Goal: Task Accomplishment & Management: Manage account settings

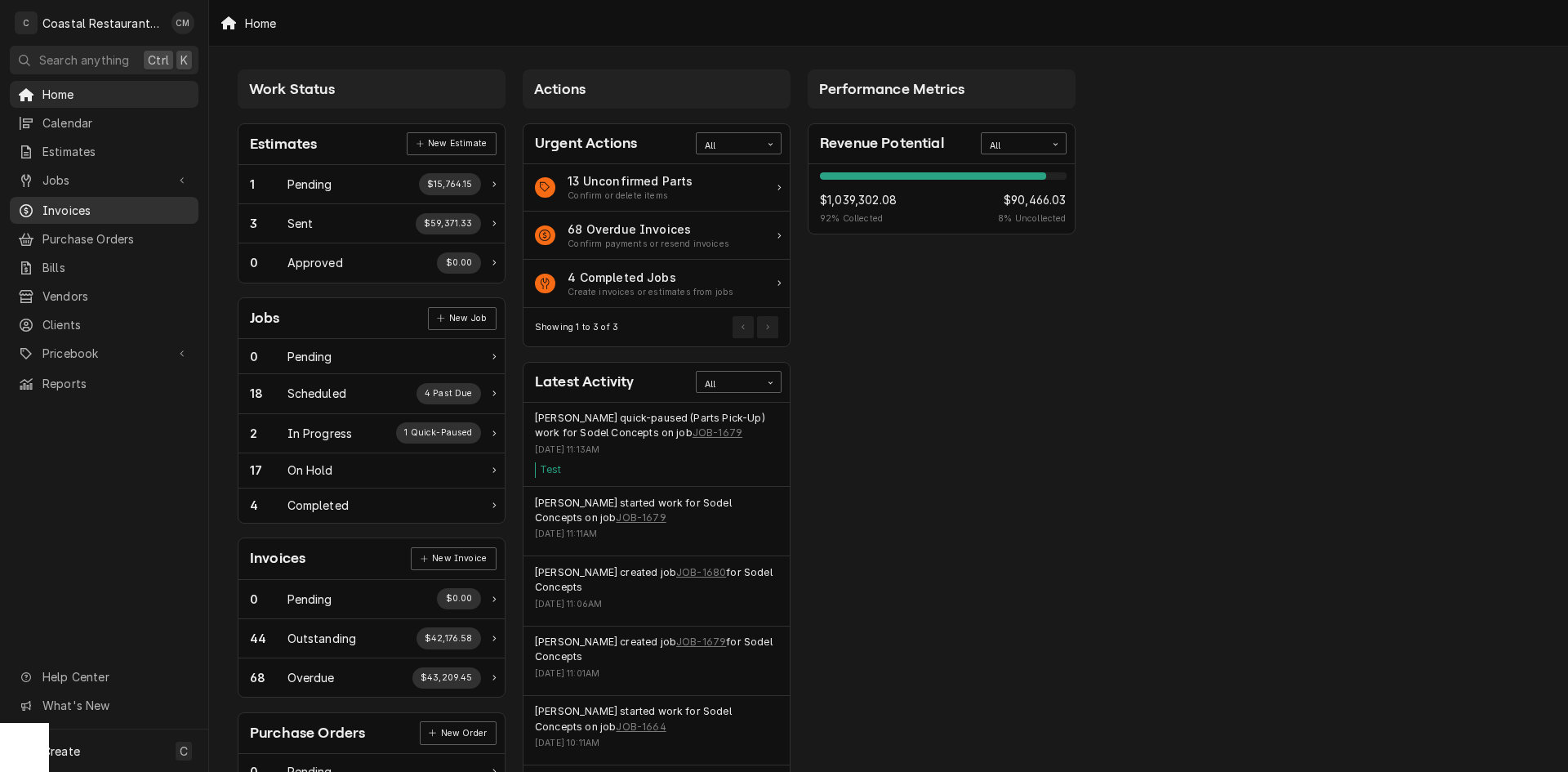
click at [86, 207] on span "Invoices" at bounding box center [116, 210] width 148 height 17
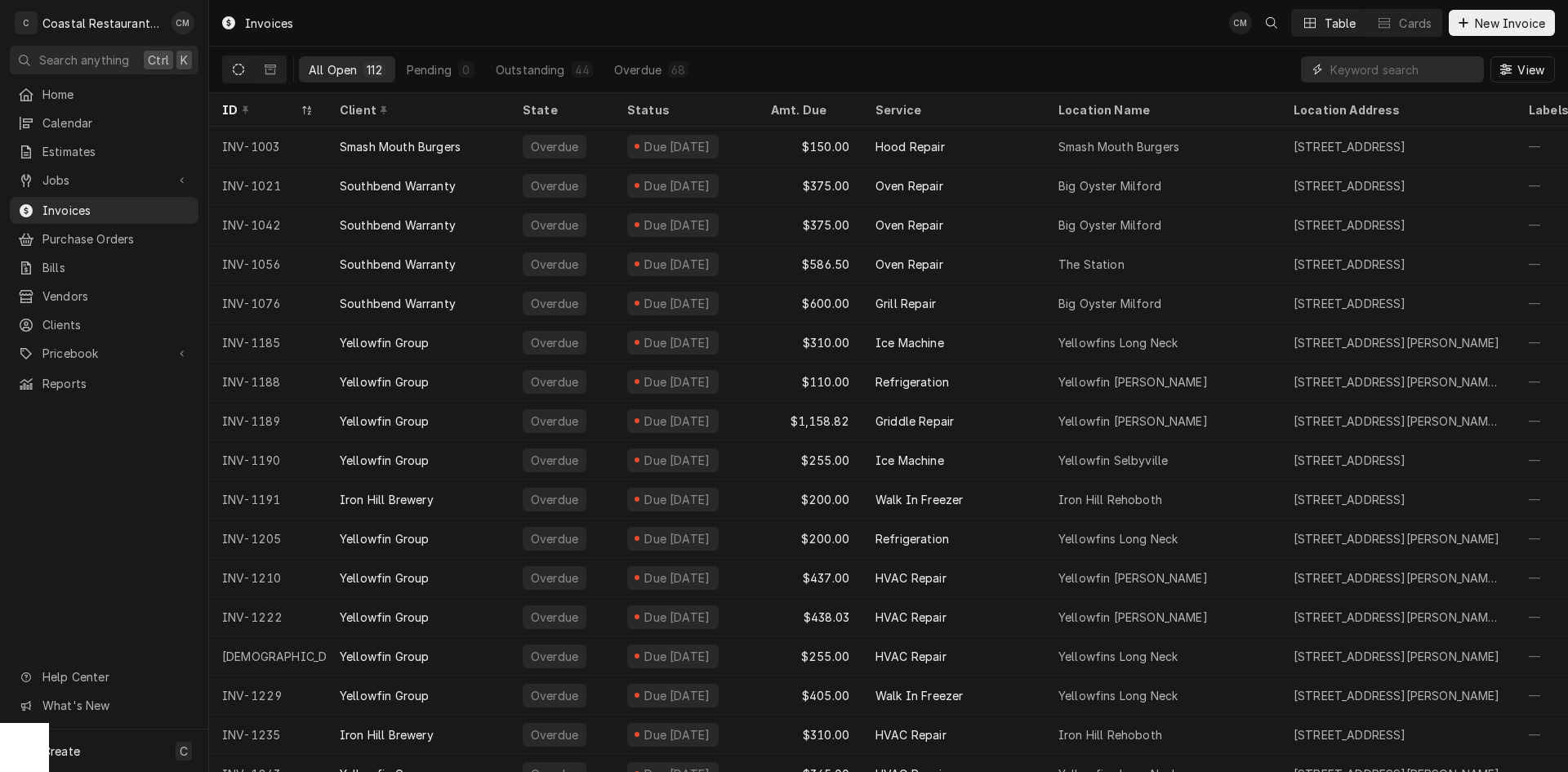
click at [1387, 73] on input "Dynamic Content Wrapper" at bounding box center [1403, 69] width 146 height 26
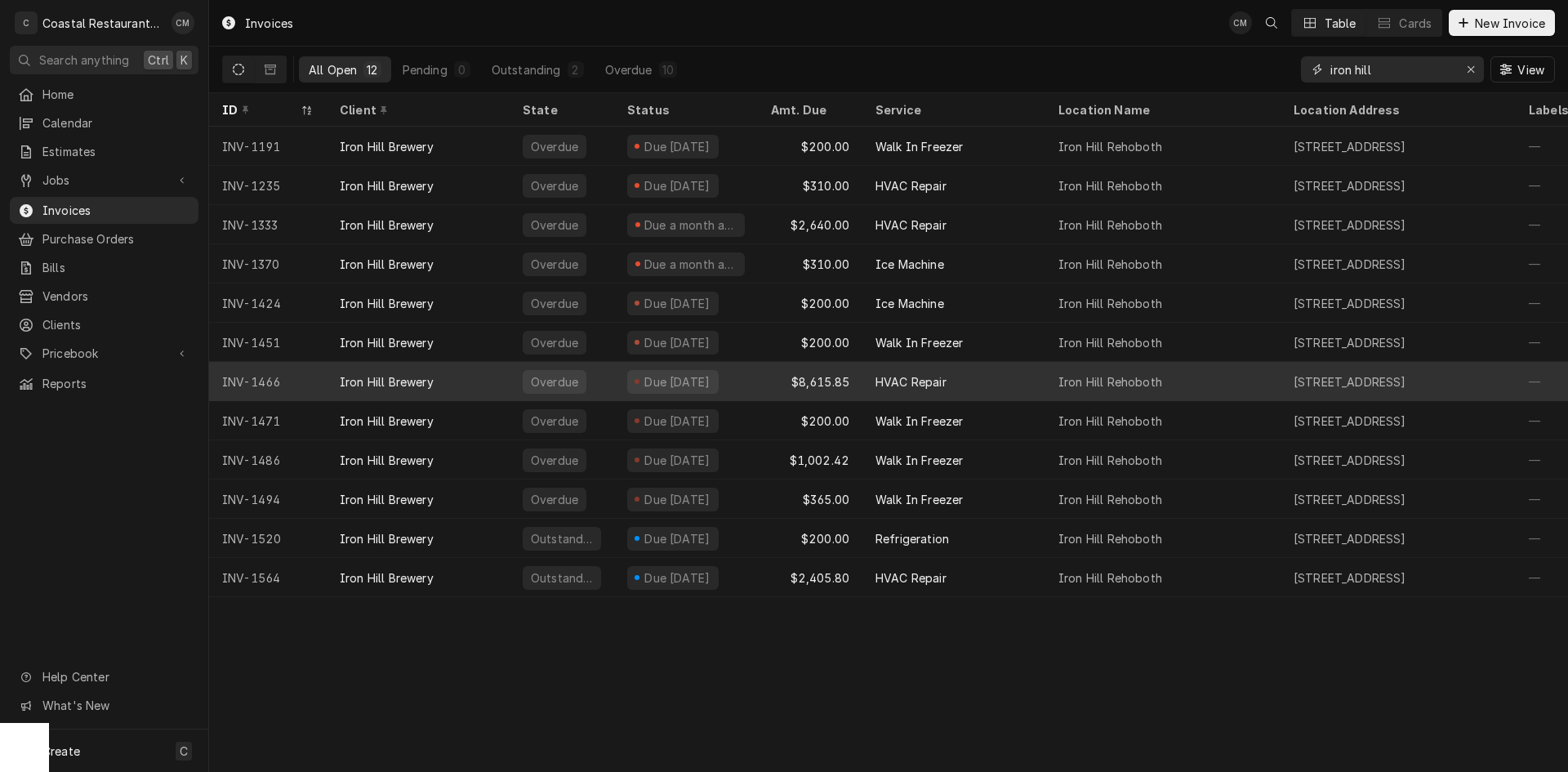
type input "iron hill"
click at [968, 377] on div "HVAC Repair" at bounding box center [954, 382] width 183 height 39
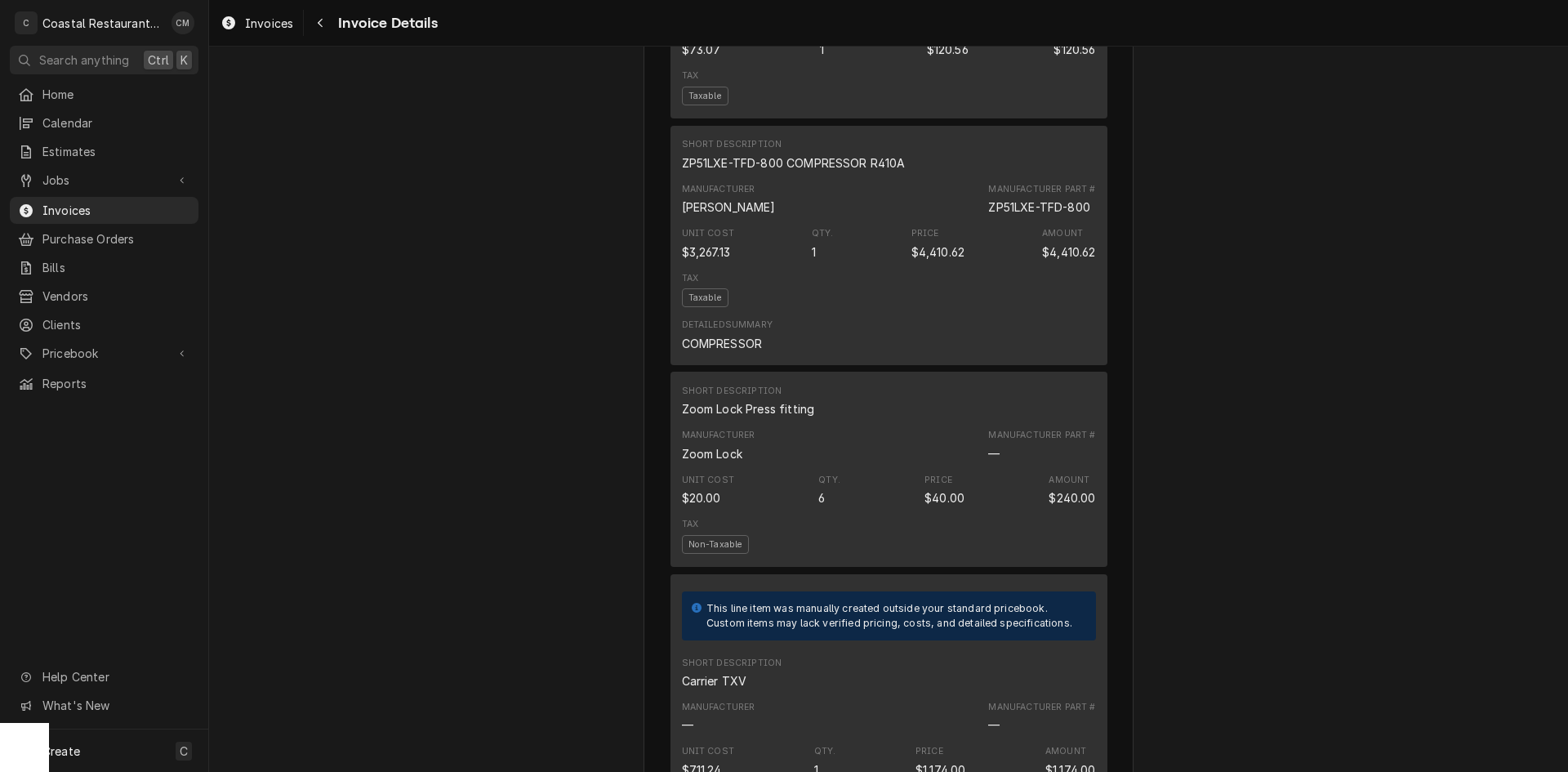
scroll to position [2598, 0]
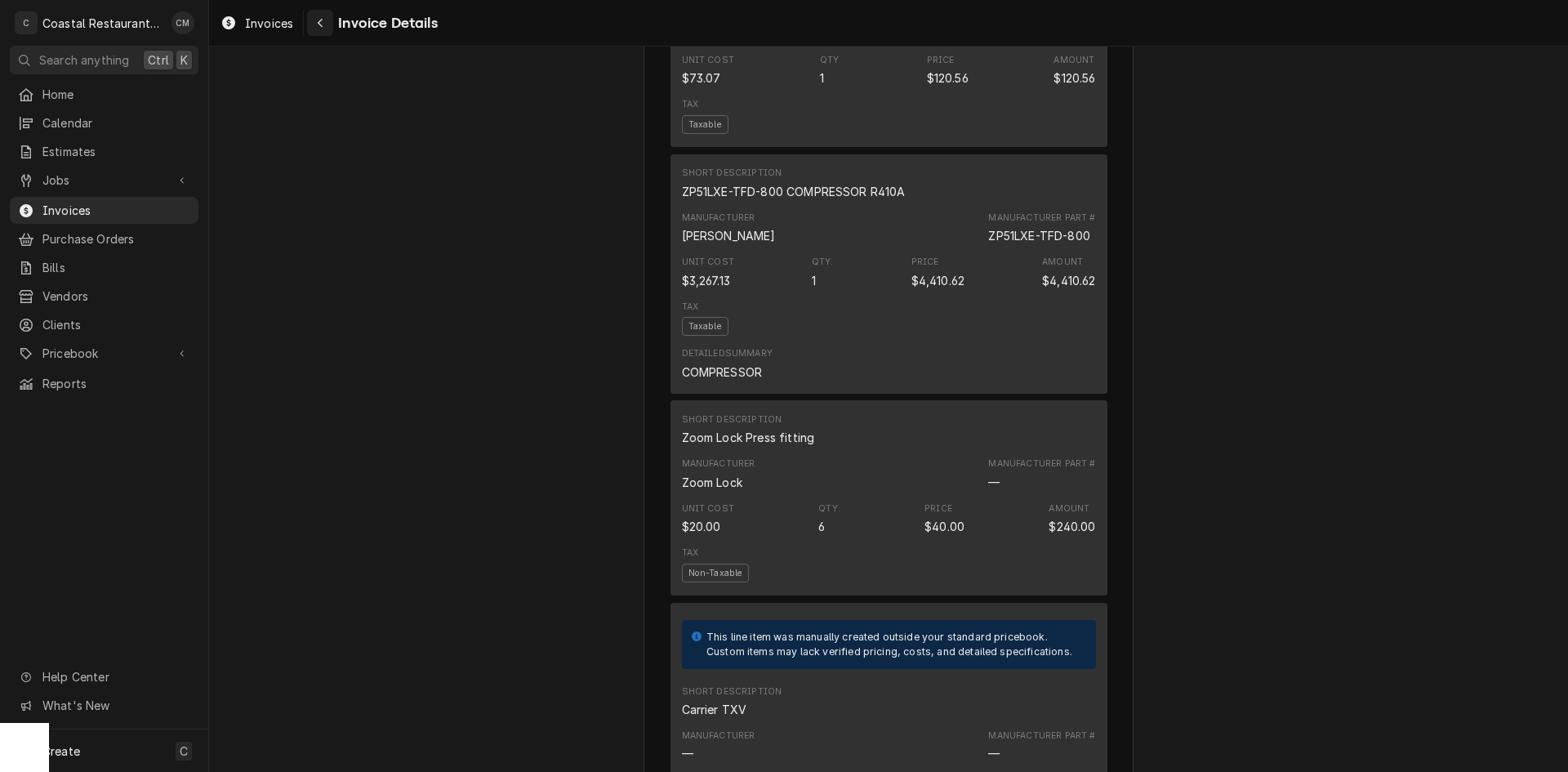
click at [322, 22] on icon "Navigate back" at bounding box center [320, 23] width 8 height 12
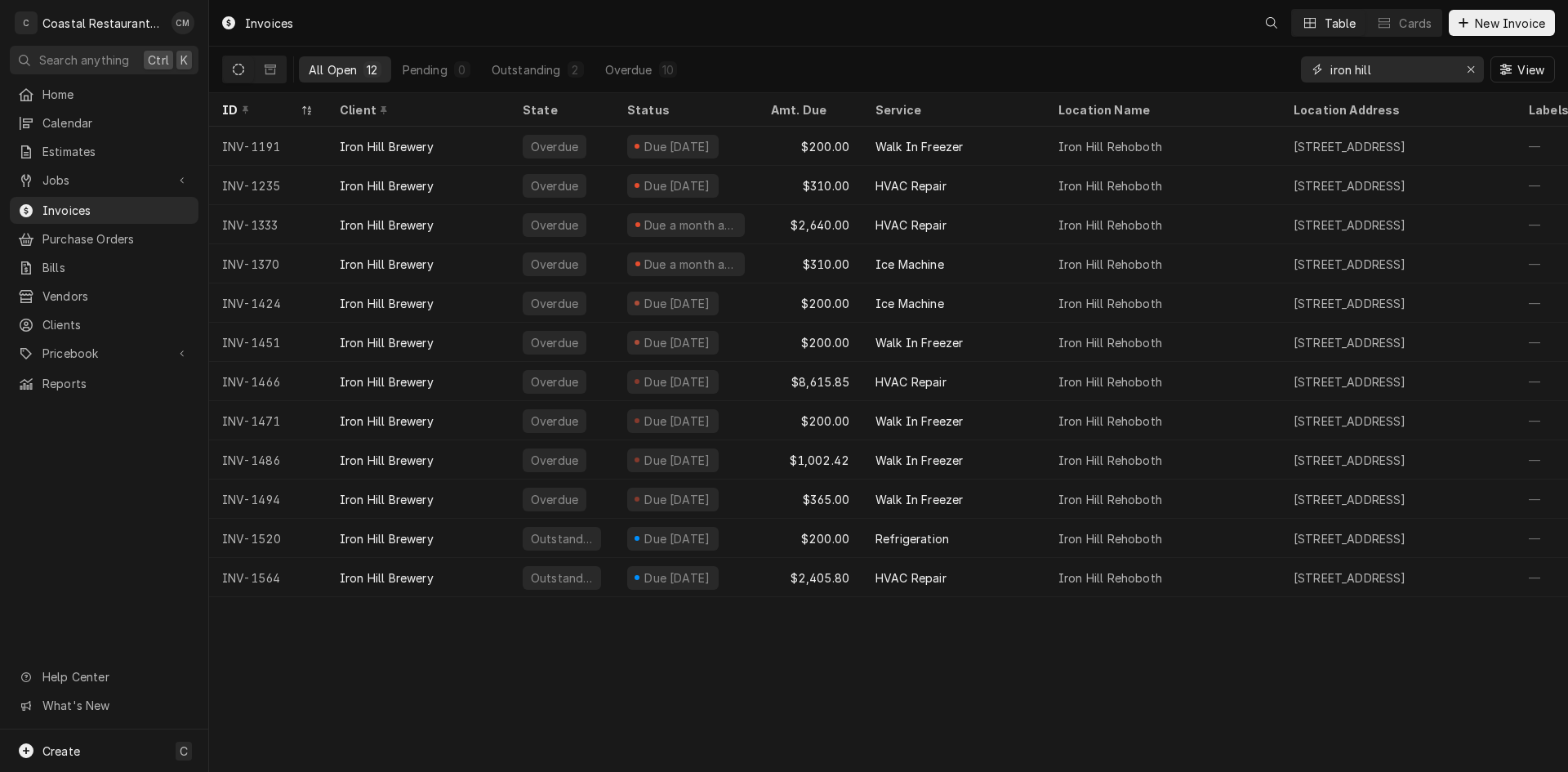
drag, startPoint x: 1390, startPoint y: 73, endPoint x: 1272, endPoint y: 80, distance: 118.2
click at [1272, 80] on div "All Open 12 Pending 0 Outstanding 2 Overdue 10 iron hill View" at bounding box center [889, 69] width 1333 height 46
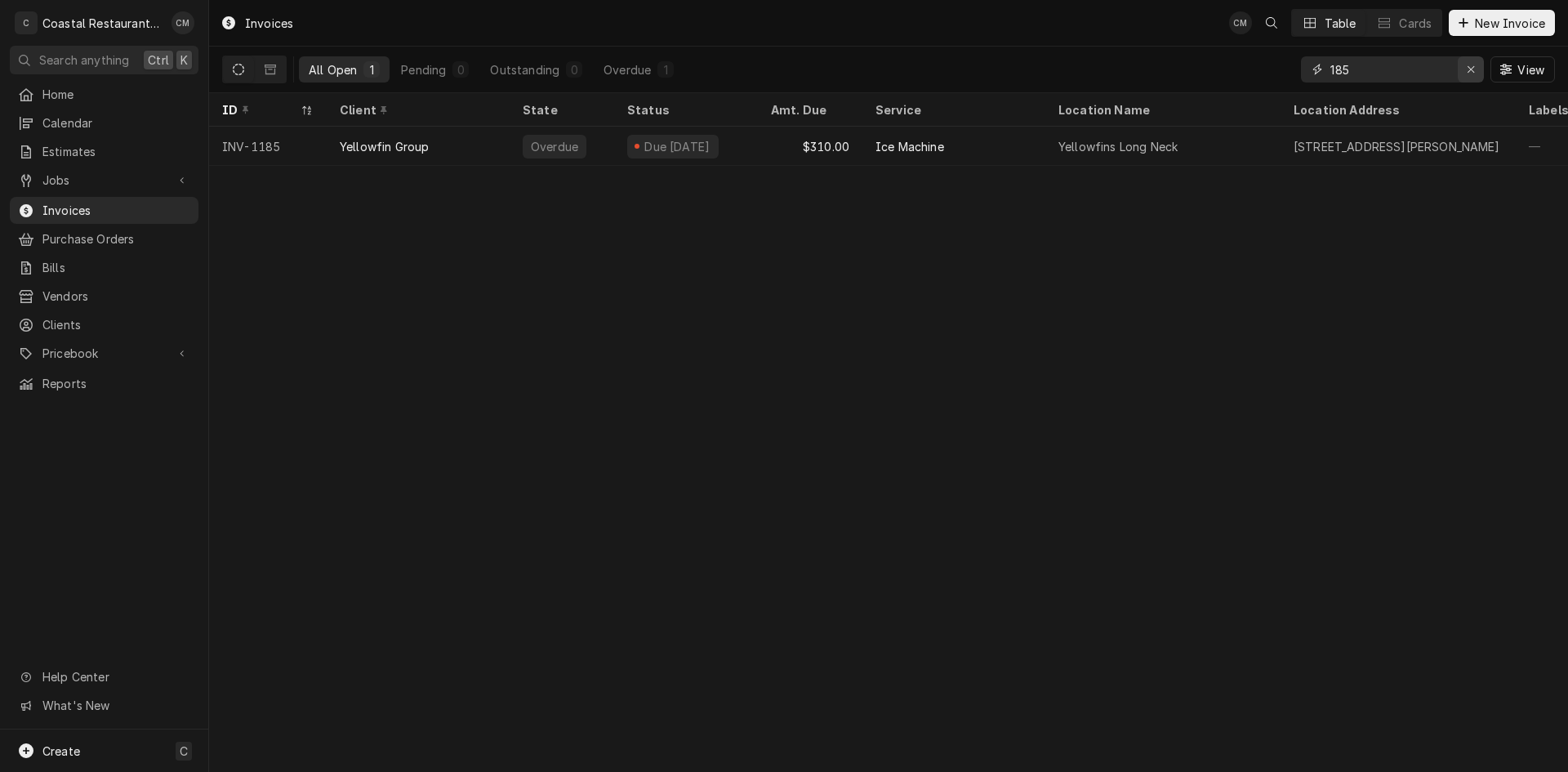
type input "185"
click at [1472, 71] on icon "Erase input" at bounding box center [1471, 69] width 9 height 12
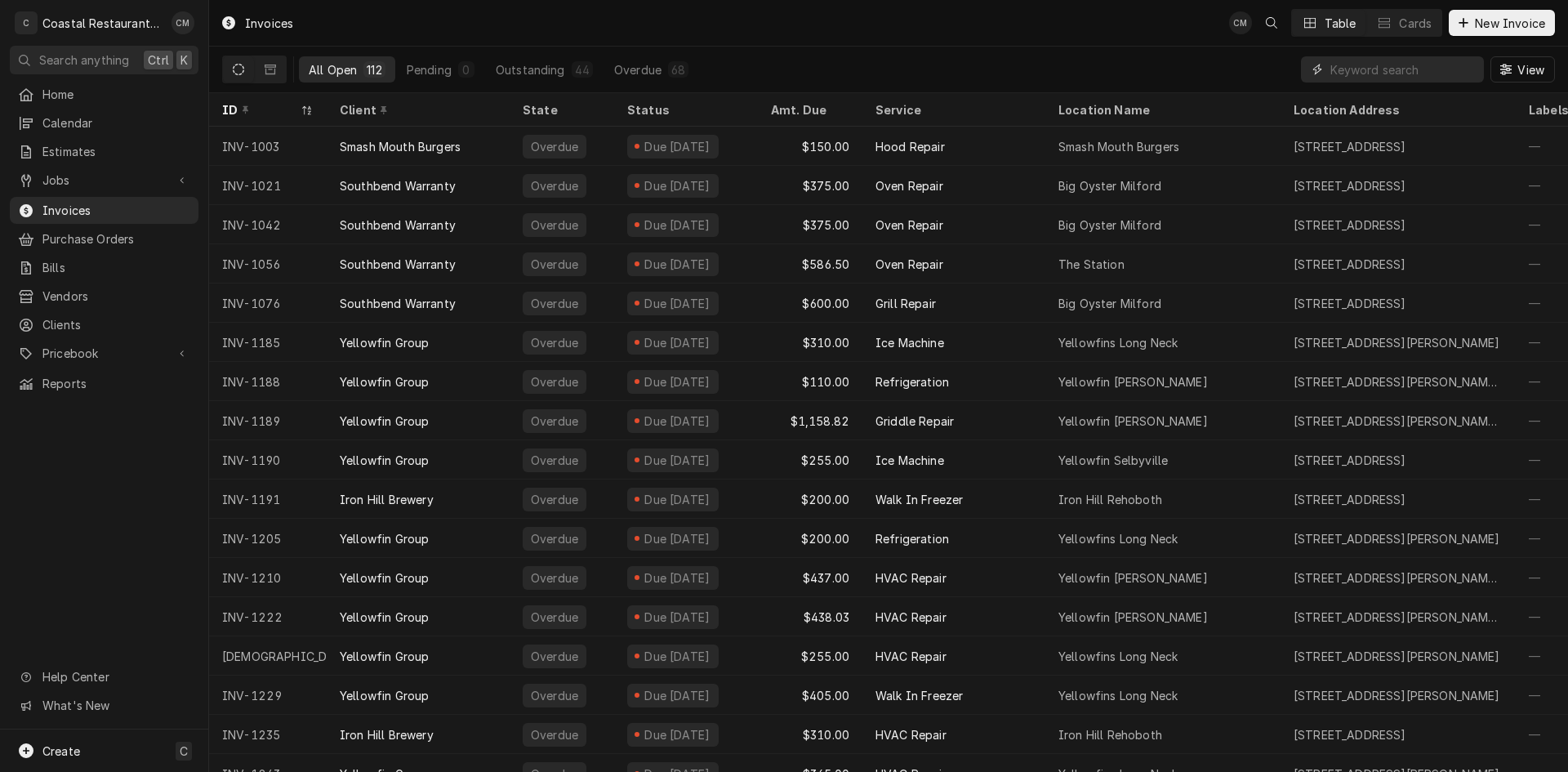
click at [1376, 68] on input "Dynamic Content Wrapper" at bounding box center [1403, 69] width 146 height 26
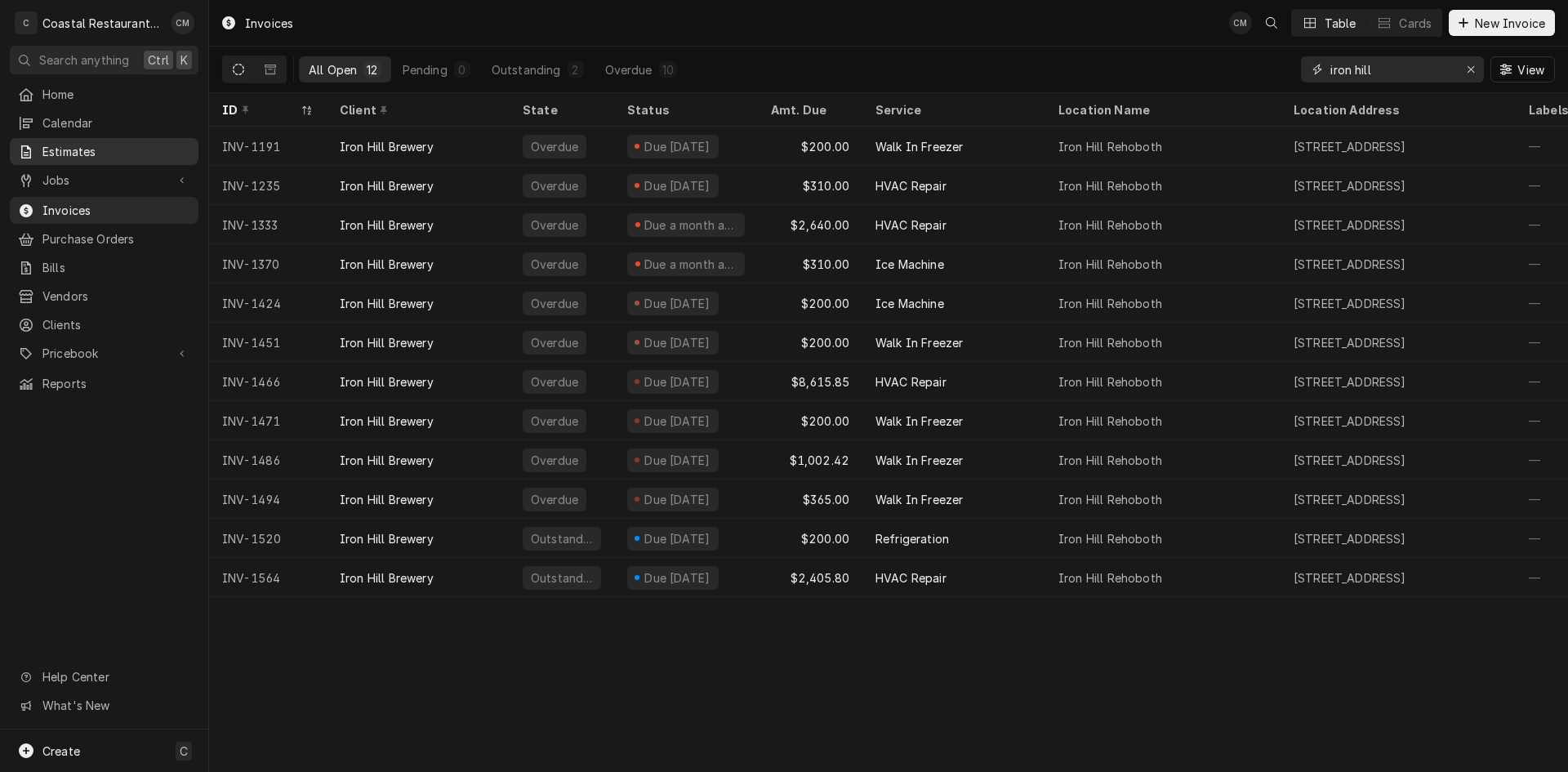
type input "iron hill"
click at [85, 148] on span "Estimates" at bounding box center [116, 152] width 148 height 17
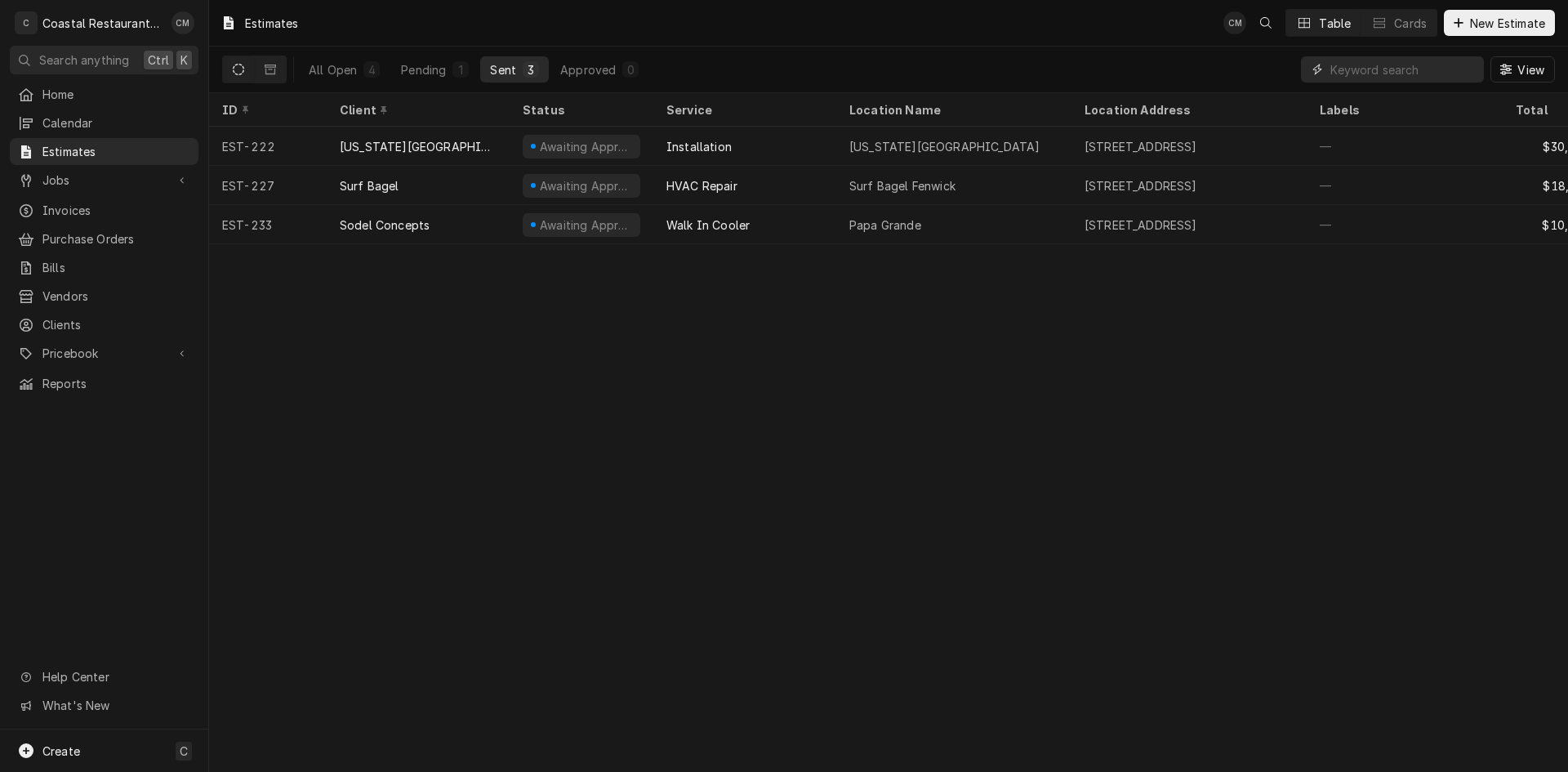
click at [1375, 74] on input "Dynamic Content Wrapper" at bounding box center [1403, 69] width 146 height 26
type input "185"
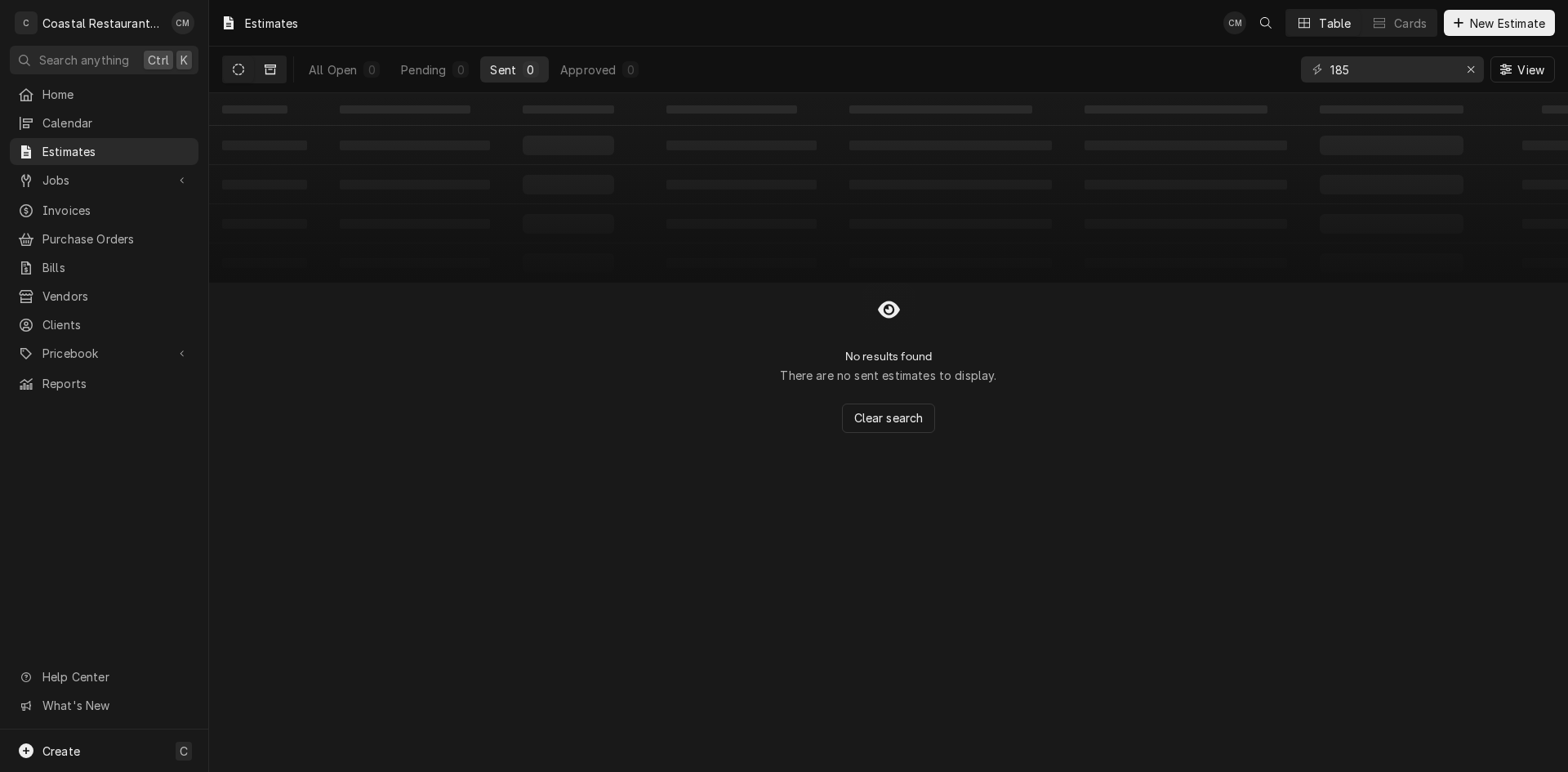
click at [272, 62] on button "Dynamic Content Wrapper" at bounding box center [270, 69] width 31 height 26
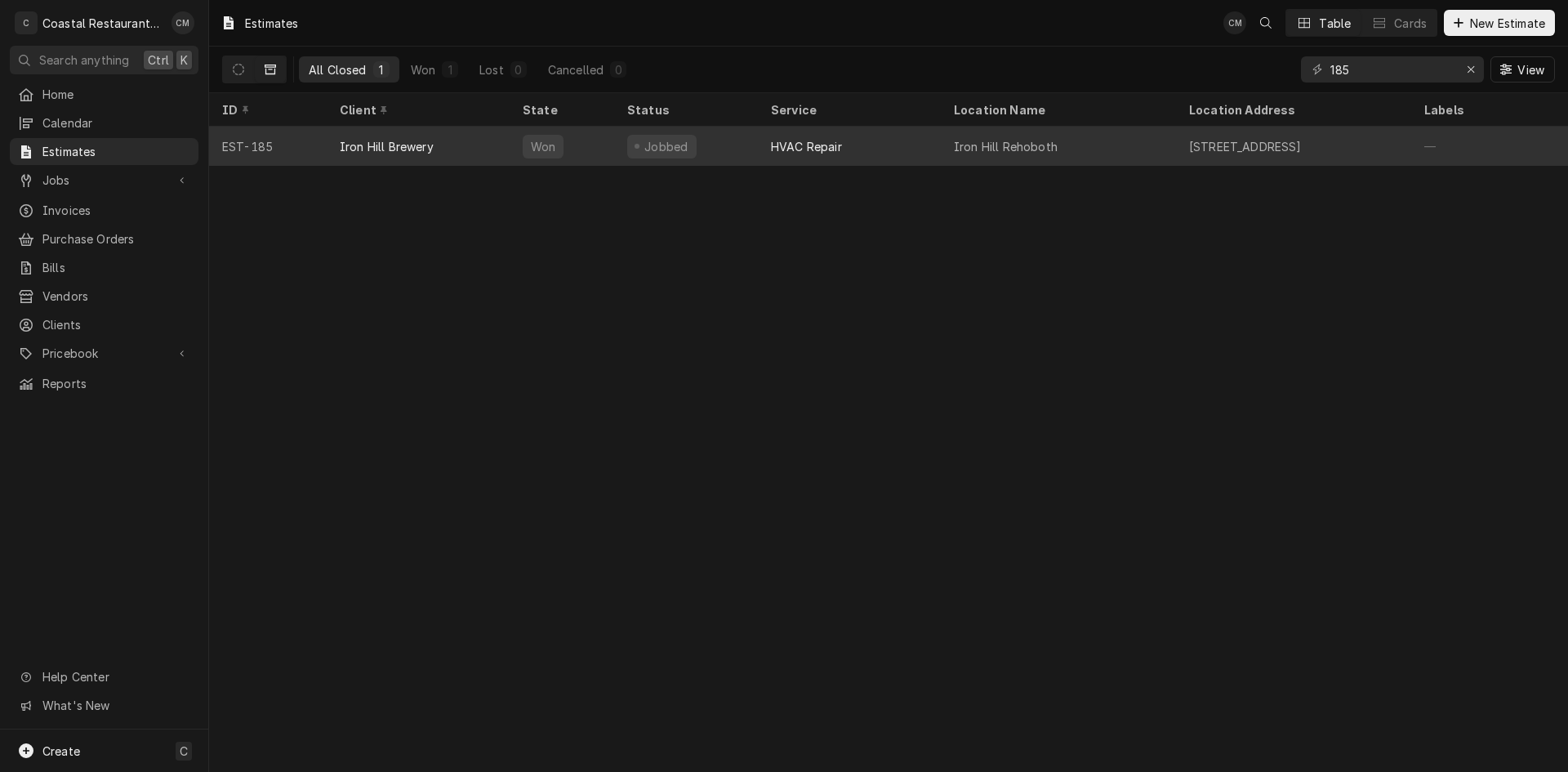
click at [743, 147] on div "Jobbed" at bounding box center [686, 146] width 144 height 39
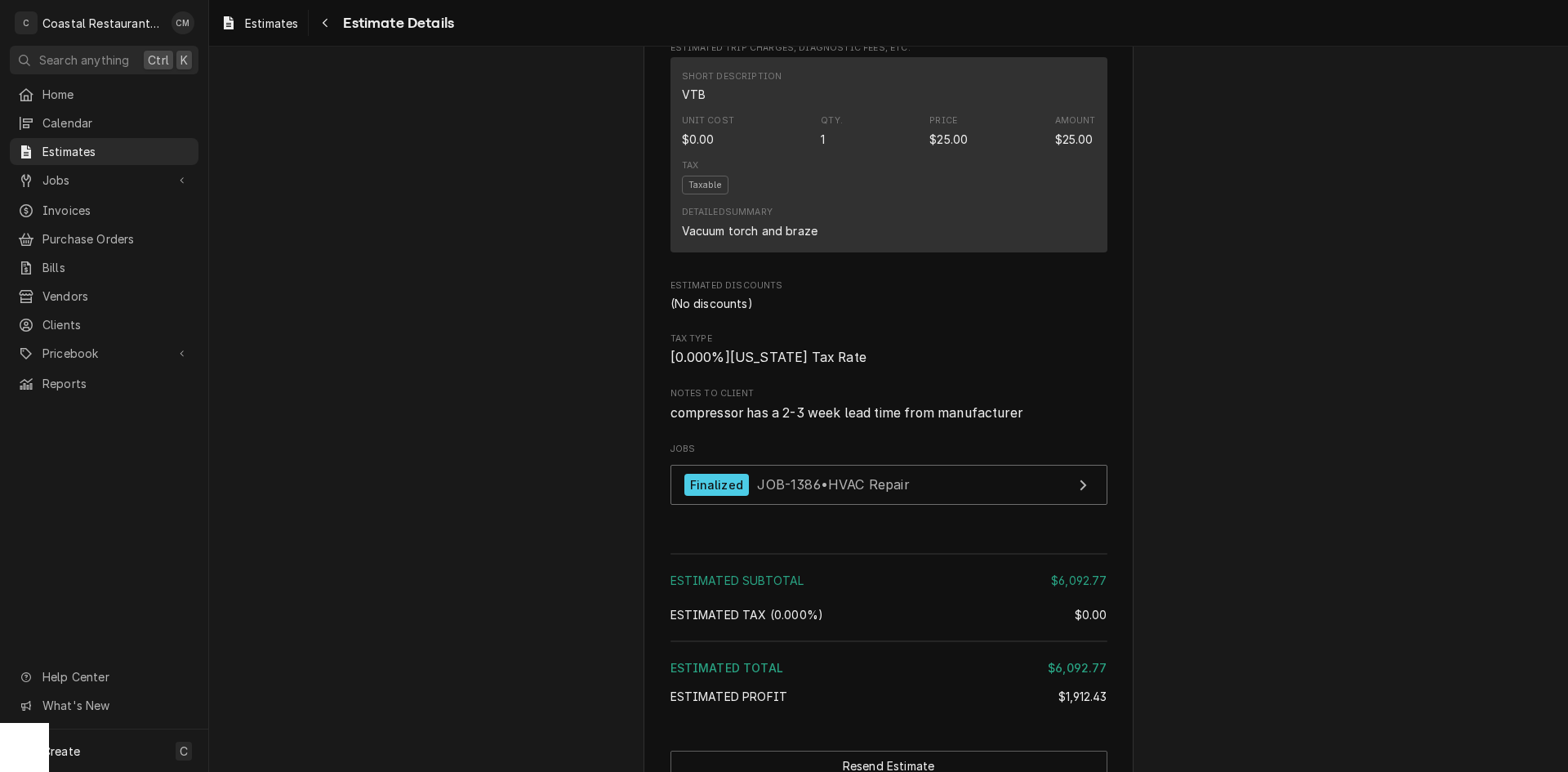
scroll to position [2369, 0]
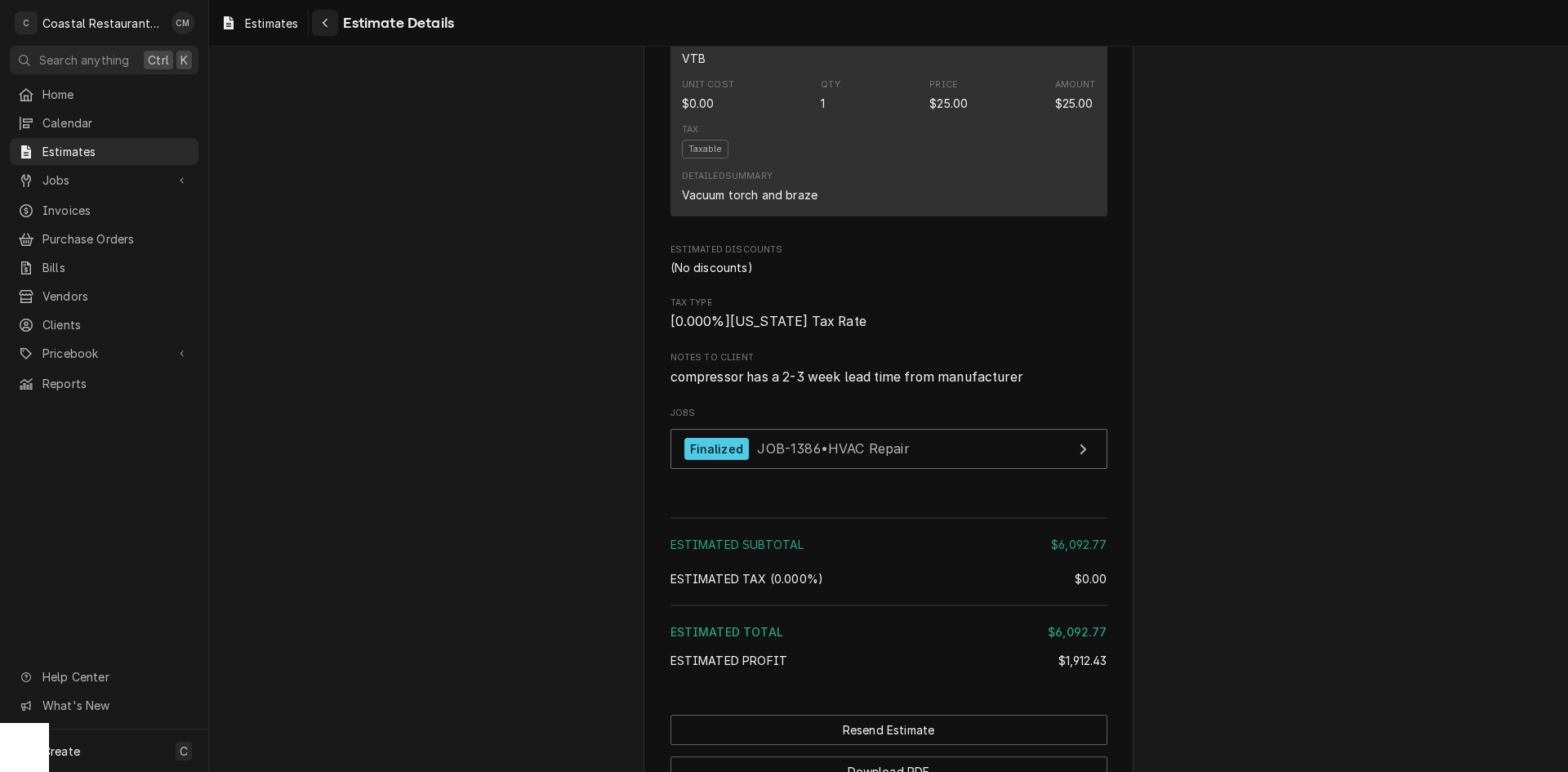
click at [322, 30] on div "Navigate back" at bounding box center [324, 22] width 16 height 16
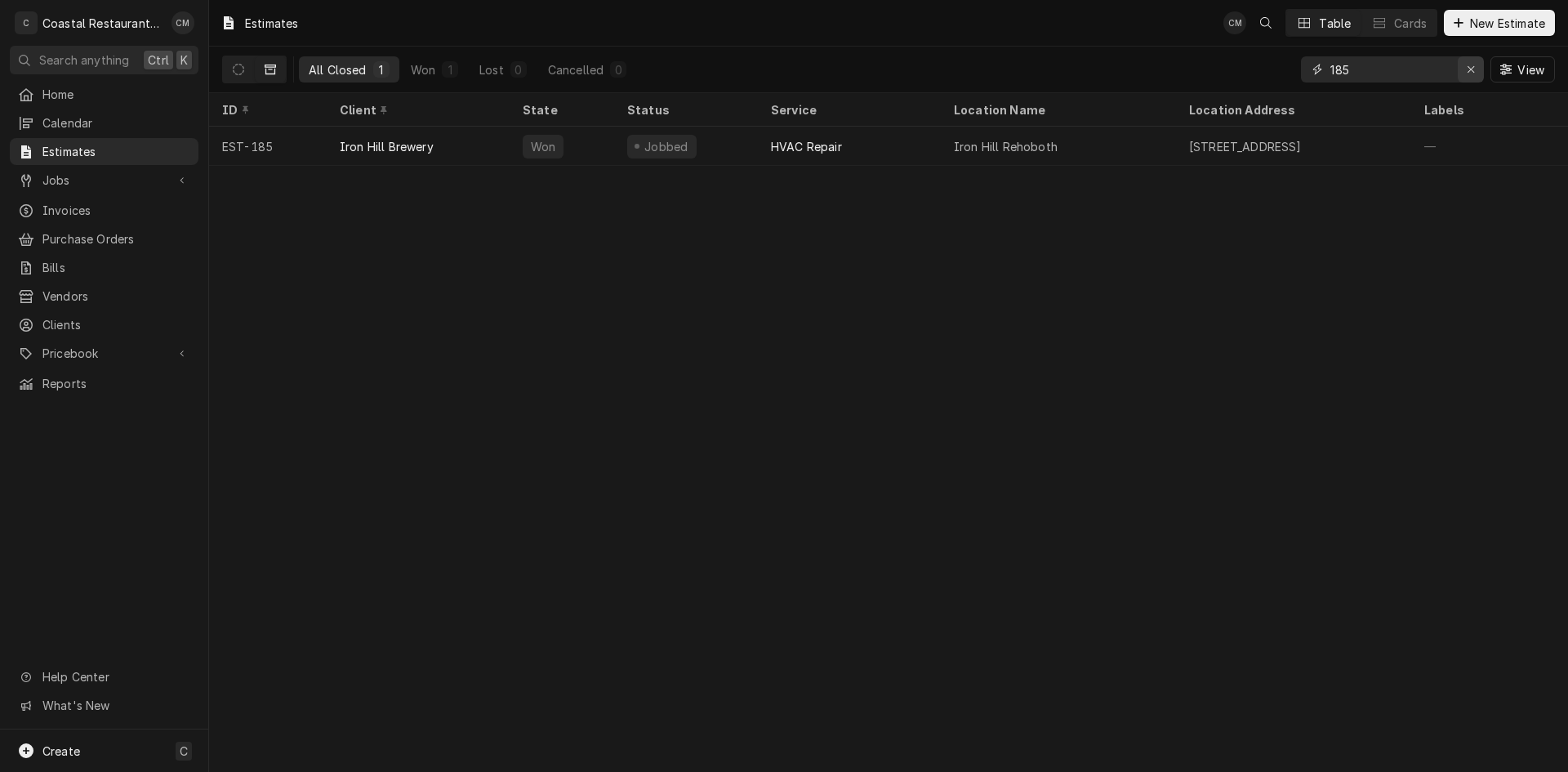
click at [1471, 72] on icon "Erase input" at bounding box center [1471, 69] width 9 height 12
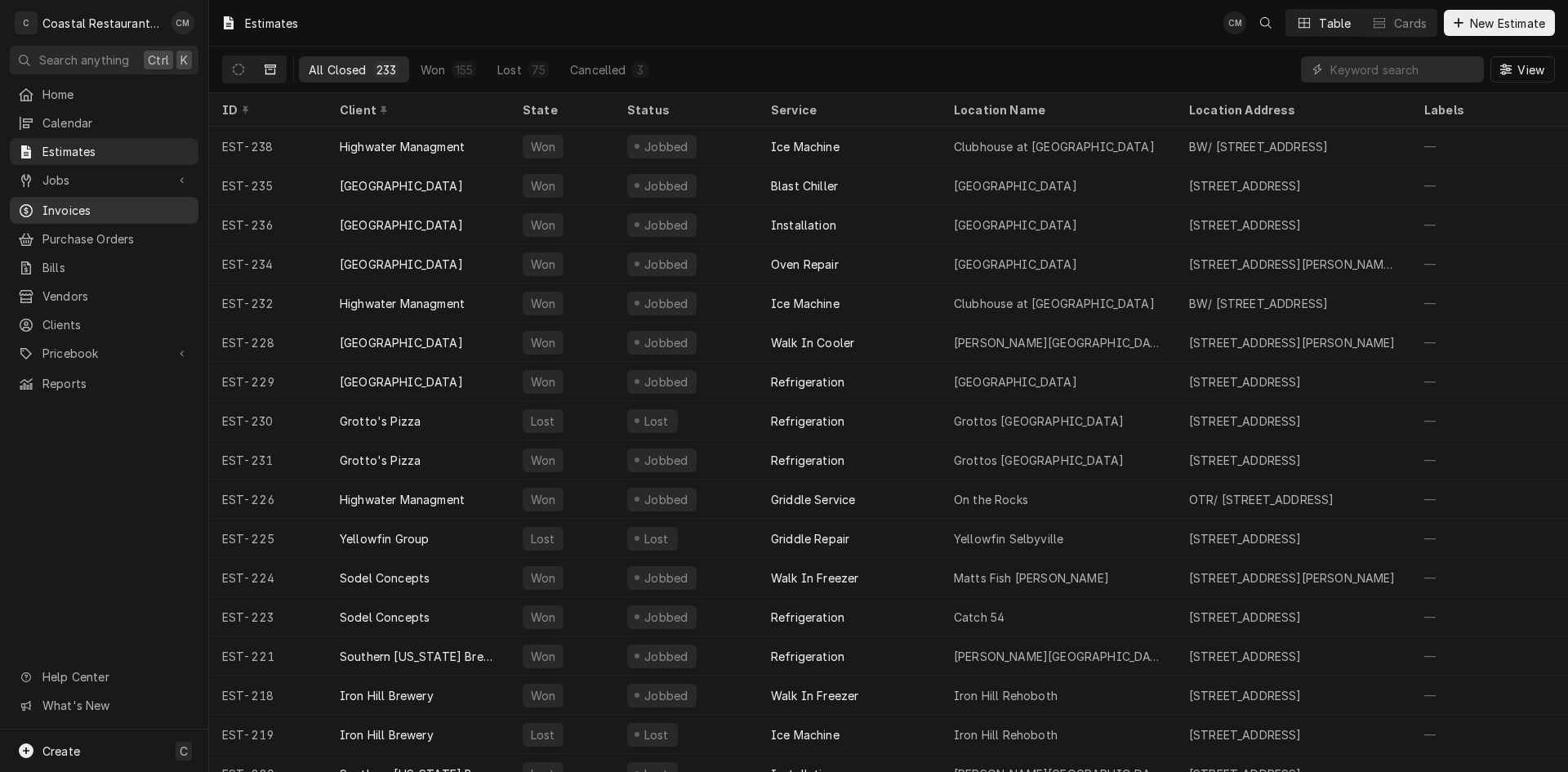
click at [94, 203] on span "Invoices" at bounding box center [116, 210] width 148 height 17
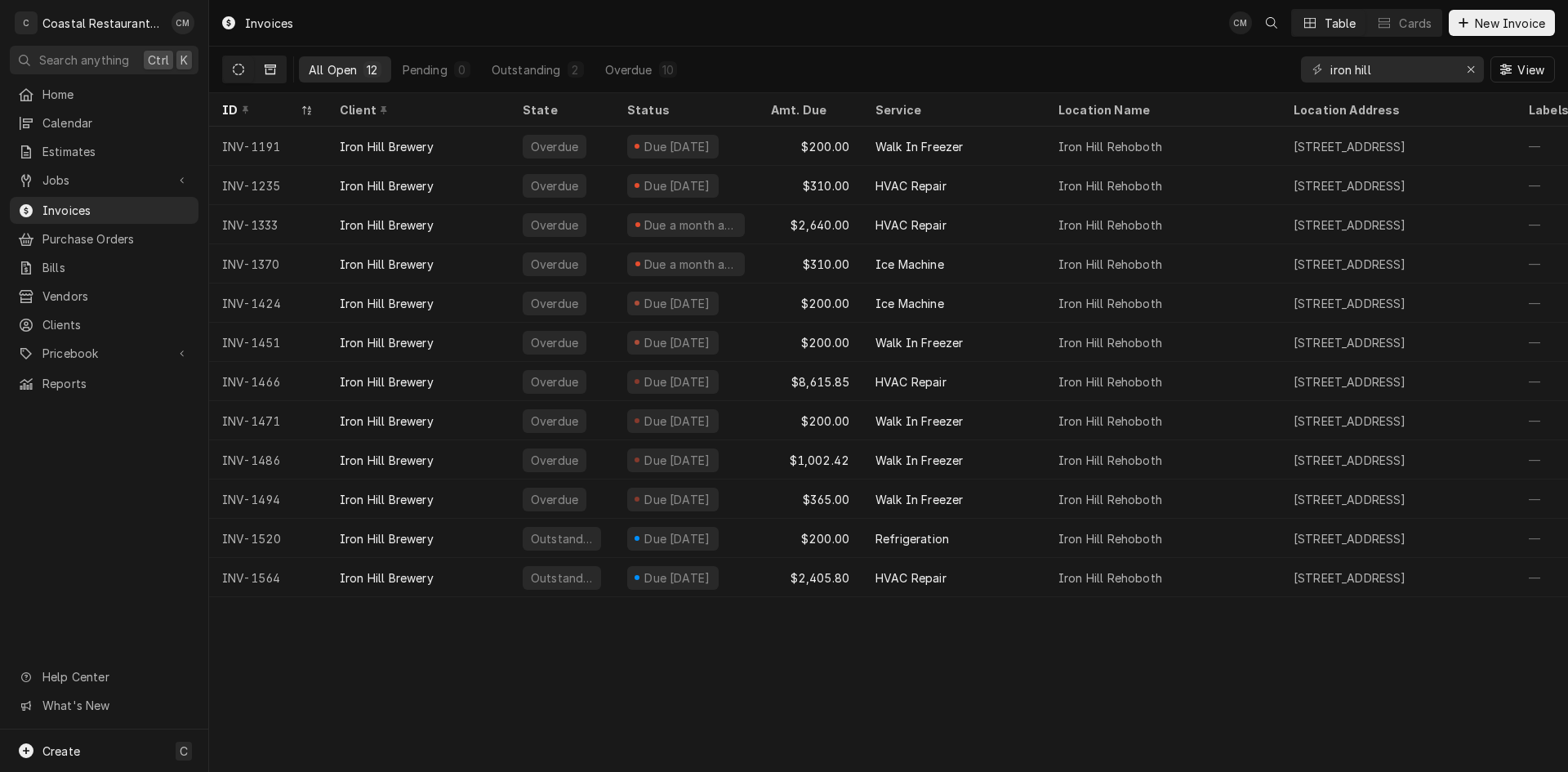
click at [282, 70] on button "Dynamic Content Wrapper" at bounding box center [270, 69] width 31 height 26
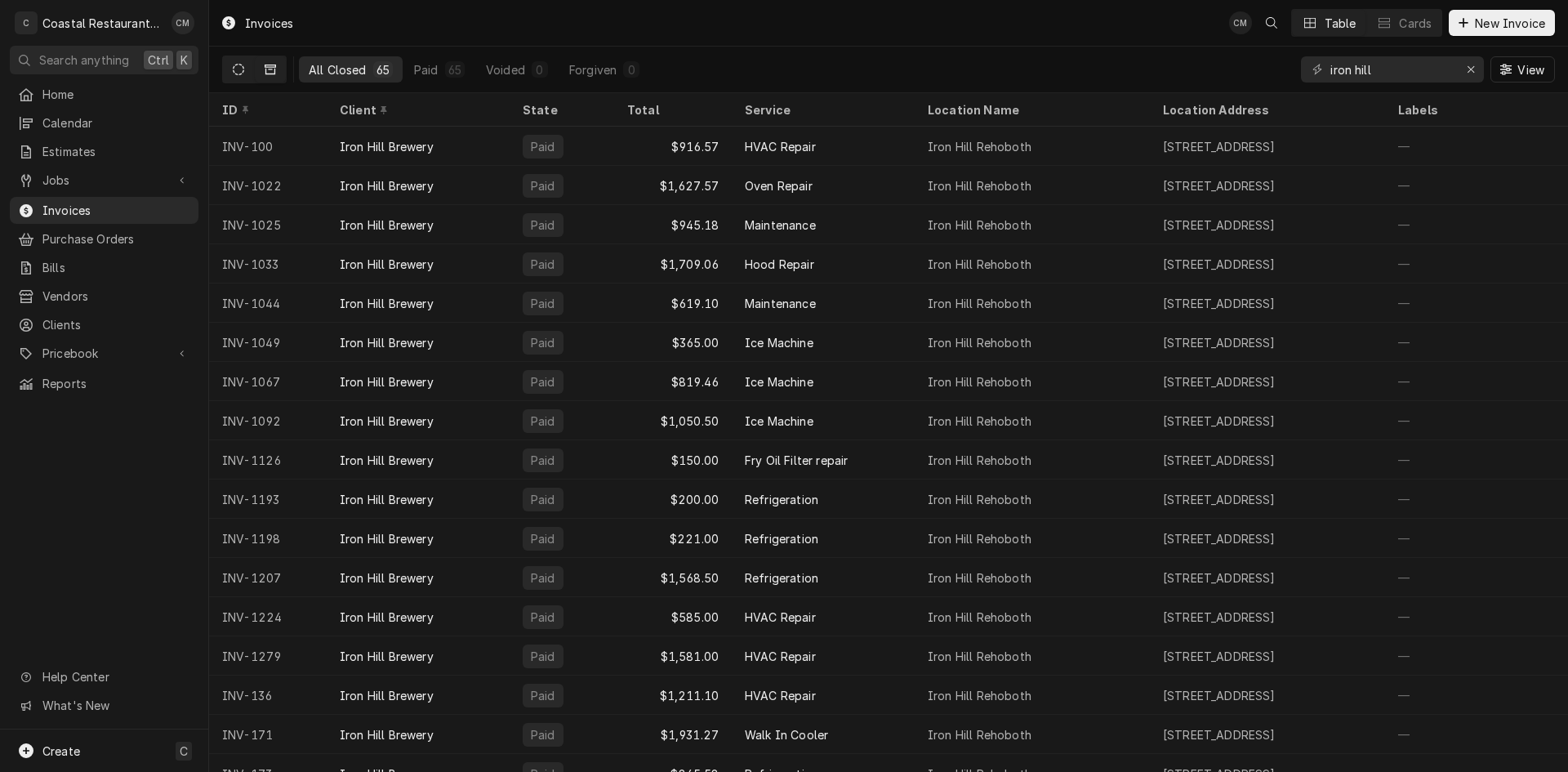
click at [243, 72] on icon "Dynamic Content Wrapper" at bounding box center [239, 69] width 12 height 12
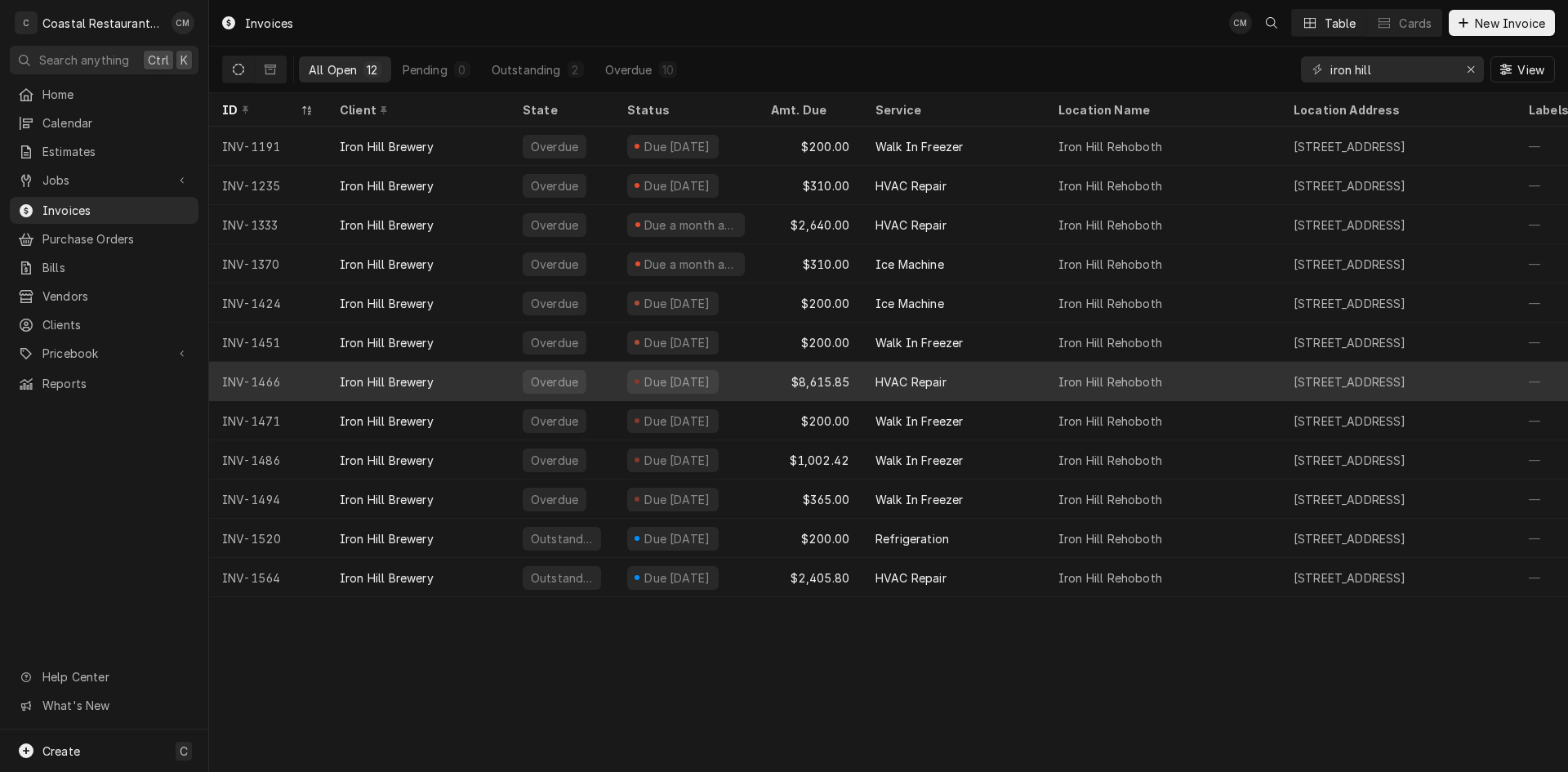
click at [767, 373] on div "$8,615.85" at bounding box center [811, 382] width 105 height 39
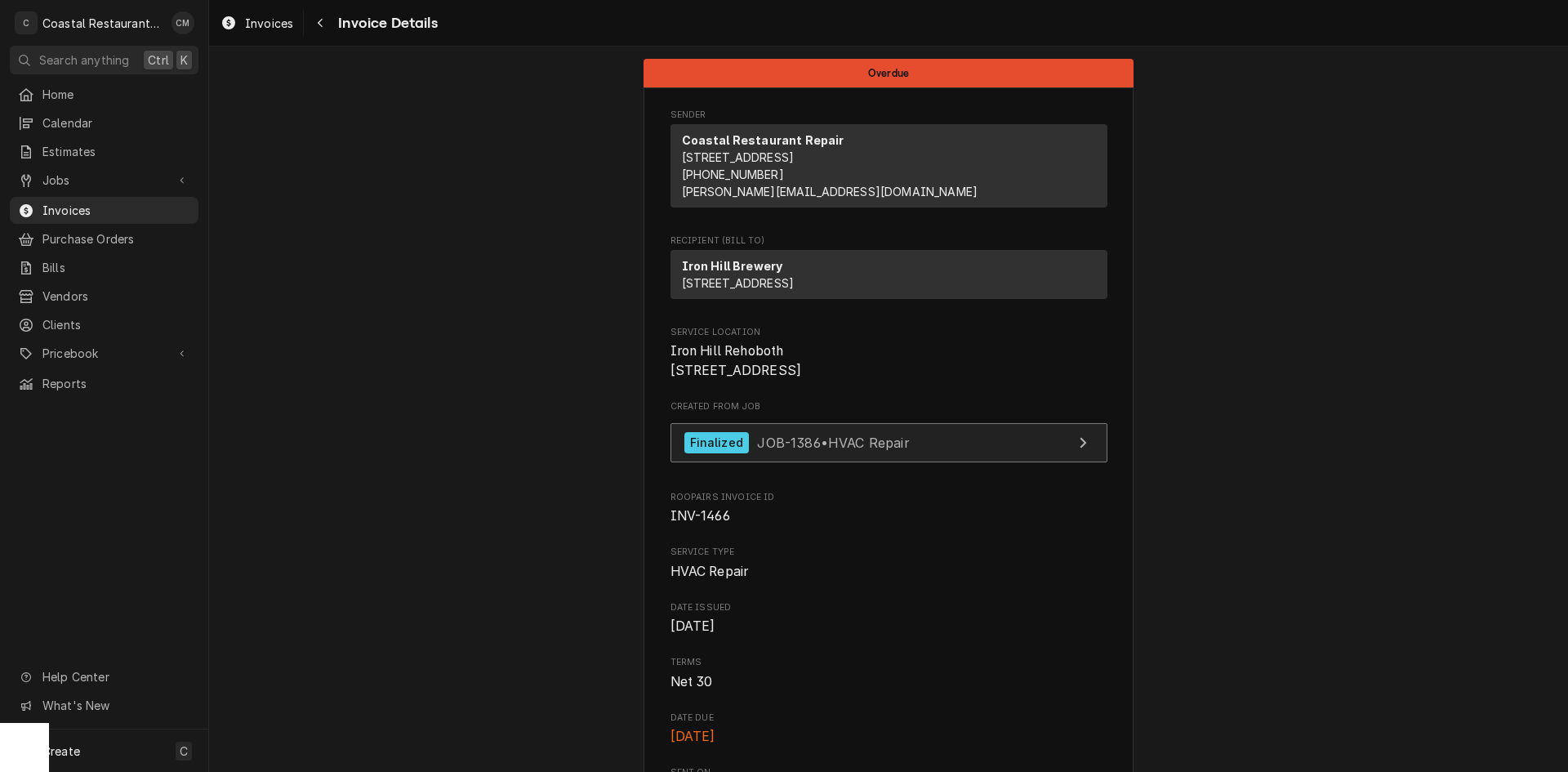
click at [932, 463] on link "Finalized JOB-1386 • HVAC Repair" at bounding box center [889, 443] width 437 height 40
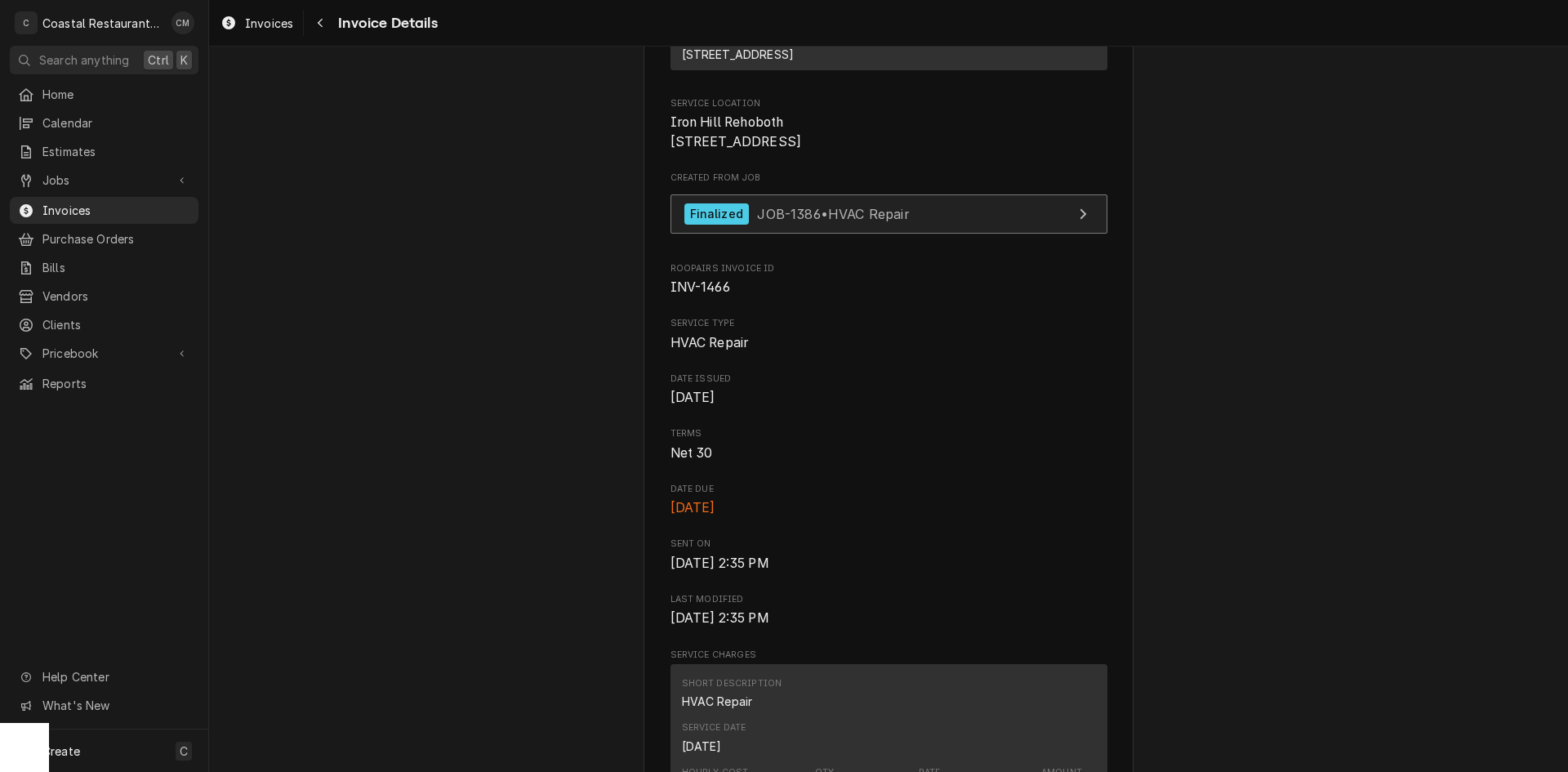
scroll to position [327, 0]
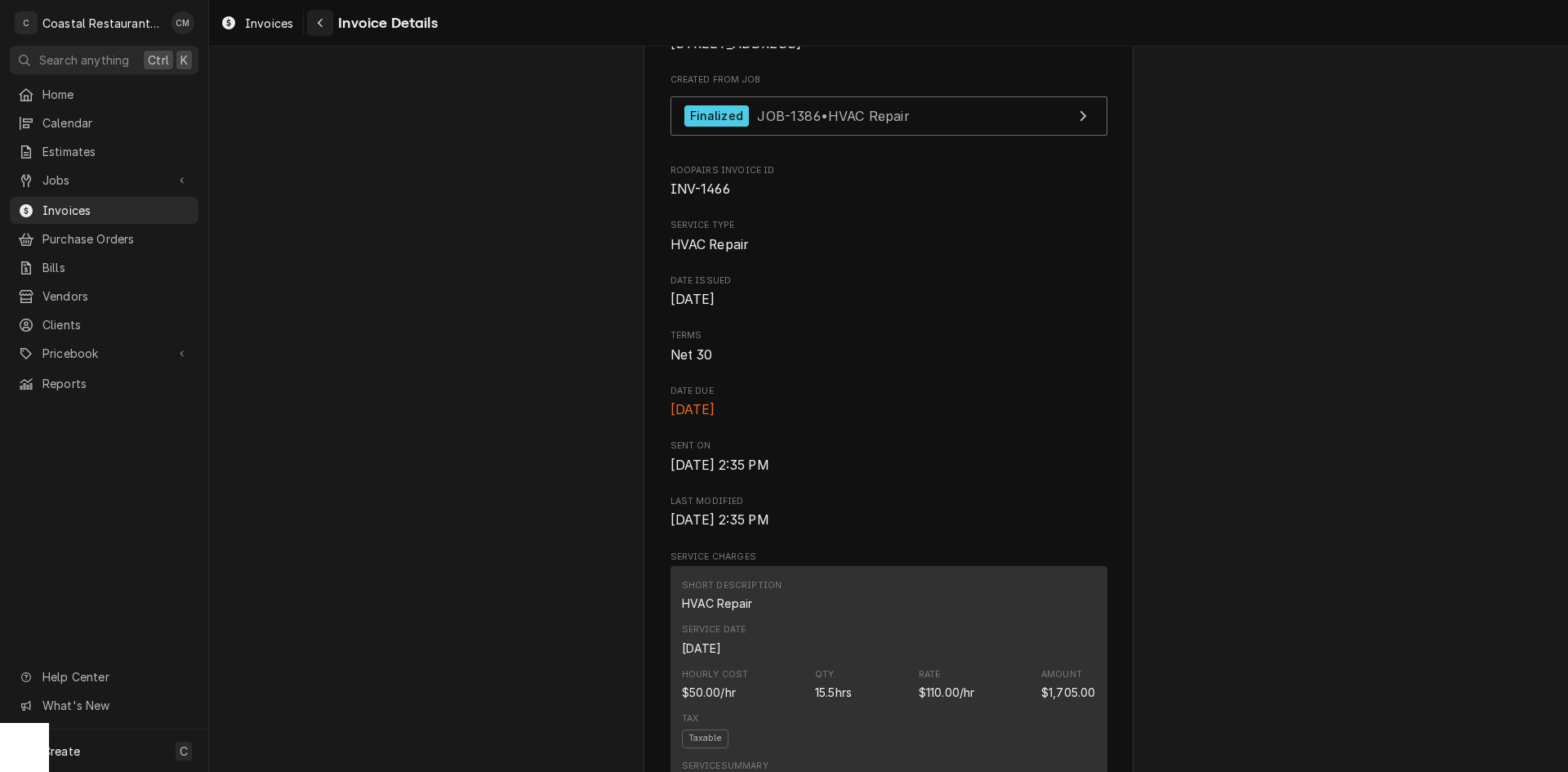
click at [316, 26] on div "Navigate back" at bounding box center [320, 22] width 16 height 16
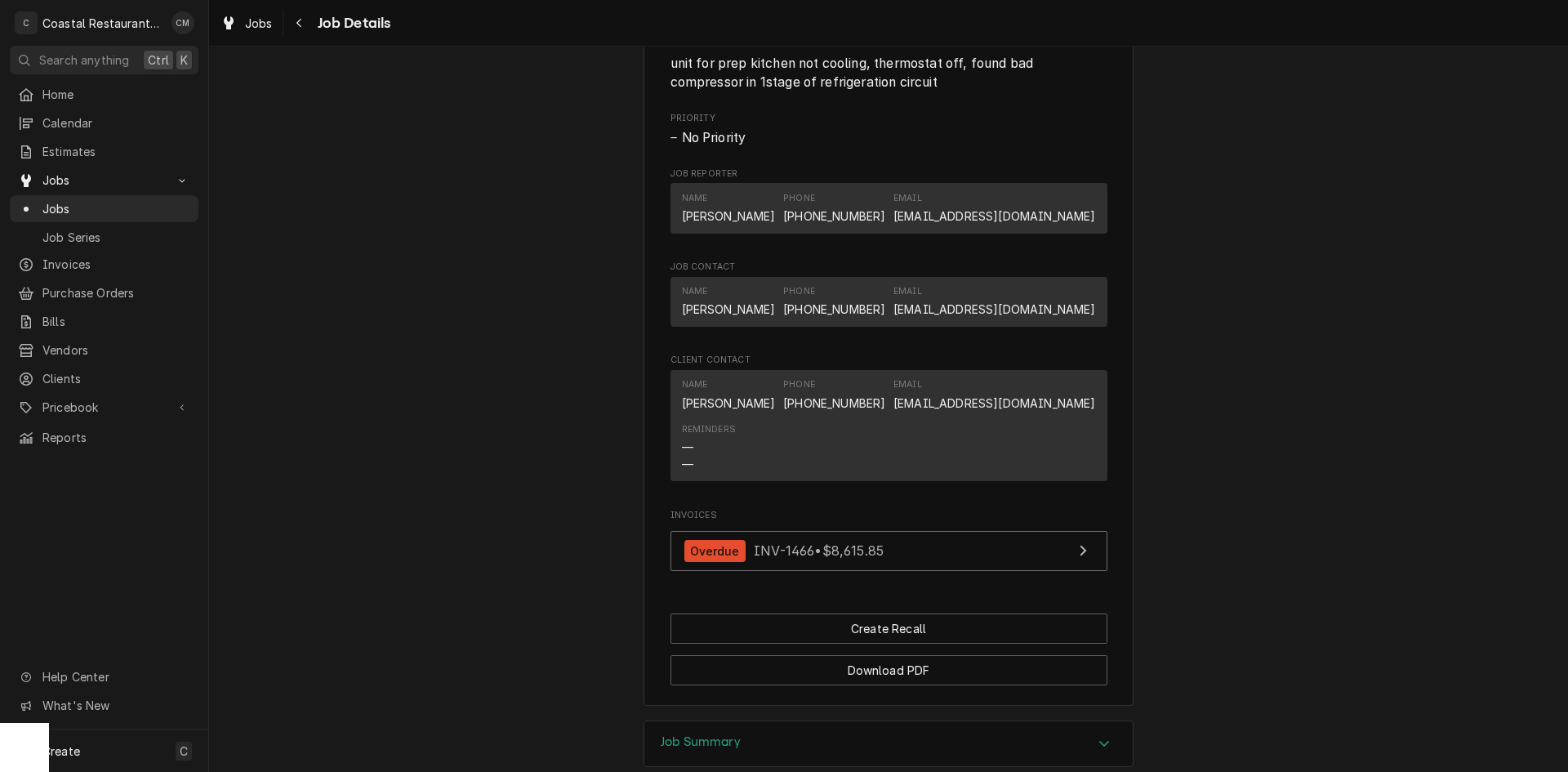
scroll to position [1098, 0]
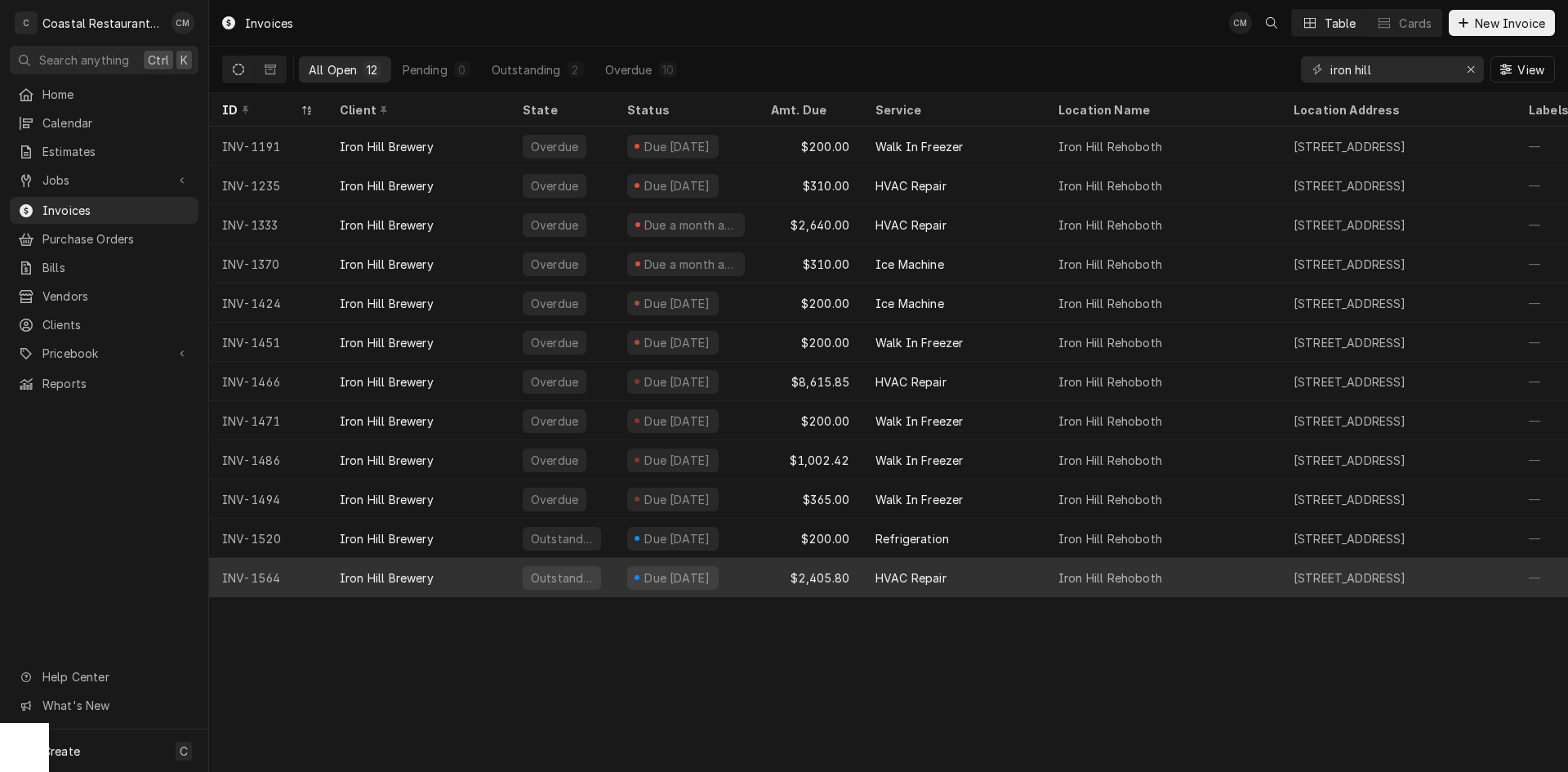
click at [753, 578] on div "Due [DATE]" at bounding box center [686, 577] width 144 height 39
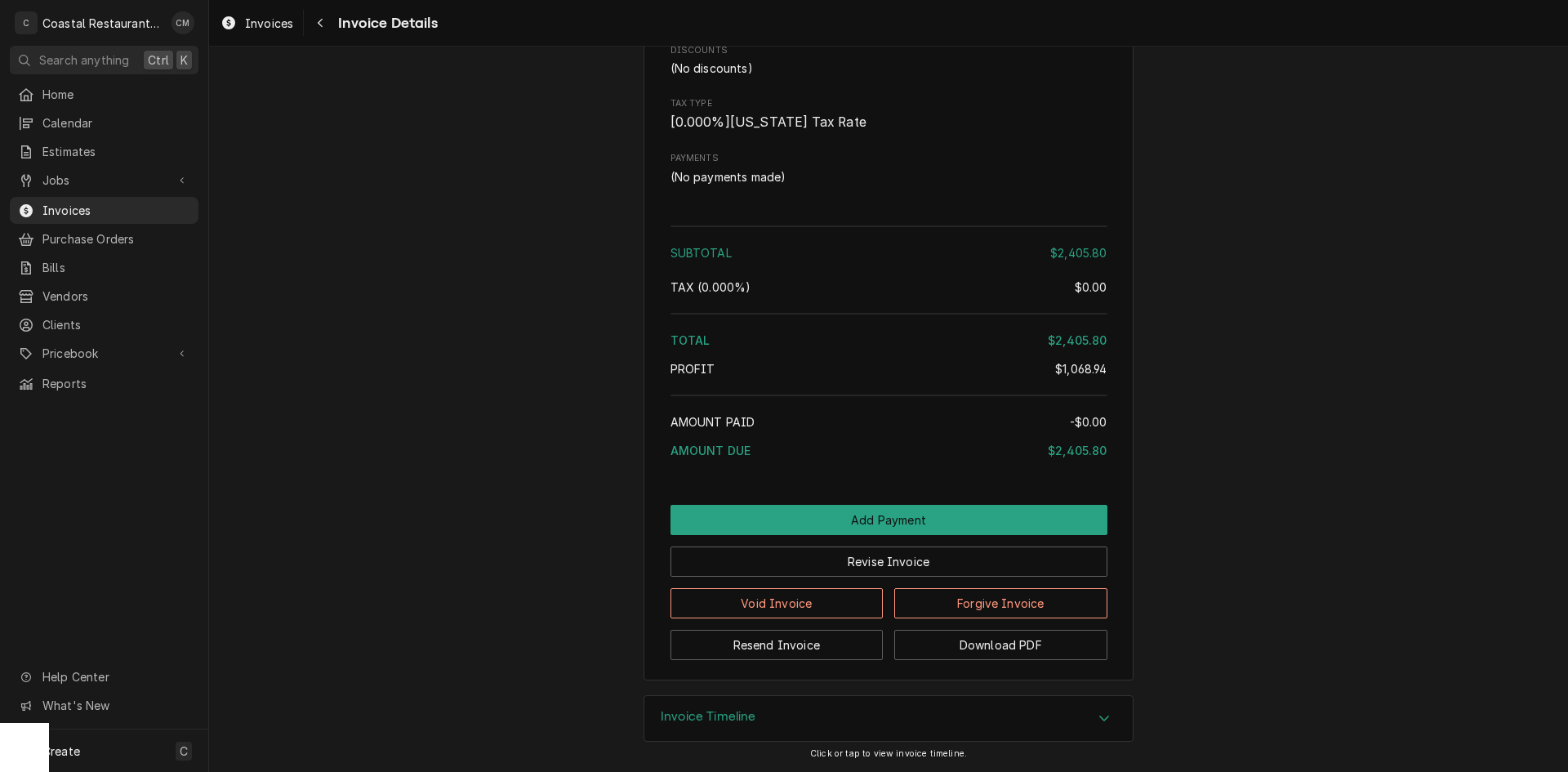
scroll to position [1731, 0]
click at [316, 20] on icon "Navigate back" at bounding box center [320, 23] width 8 height 12
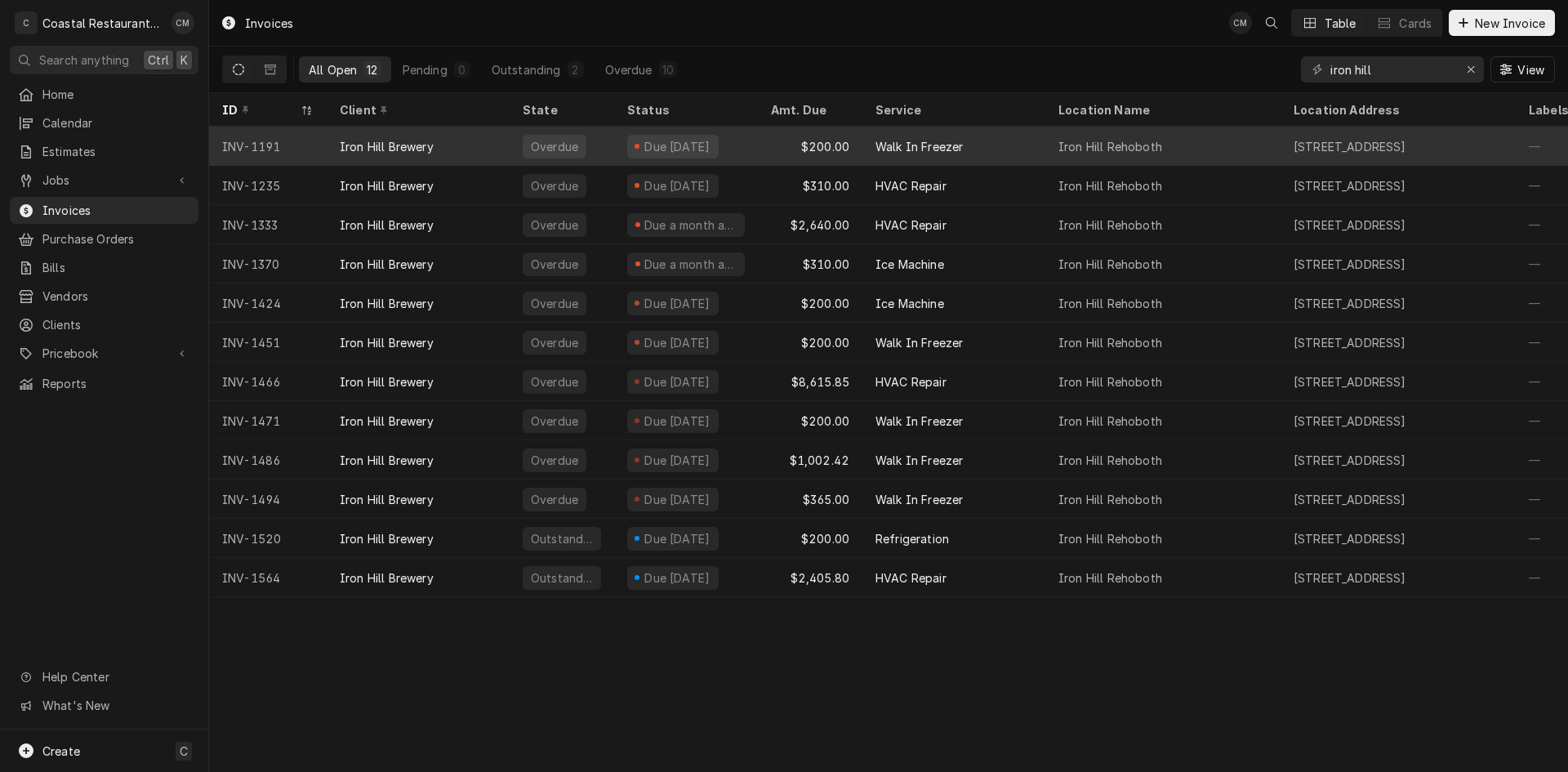
click at [601, 138] on div "Overdue" at bounding box center [562, 146] width 105 height 39
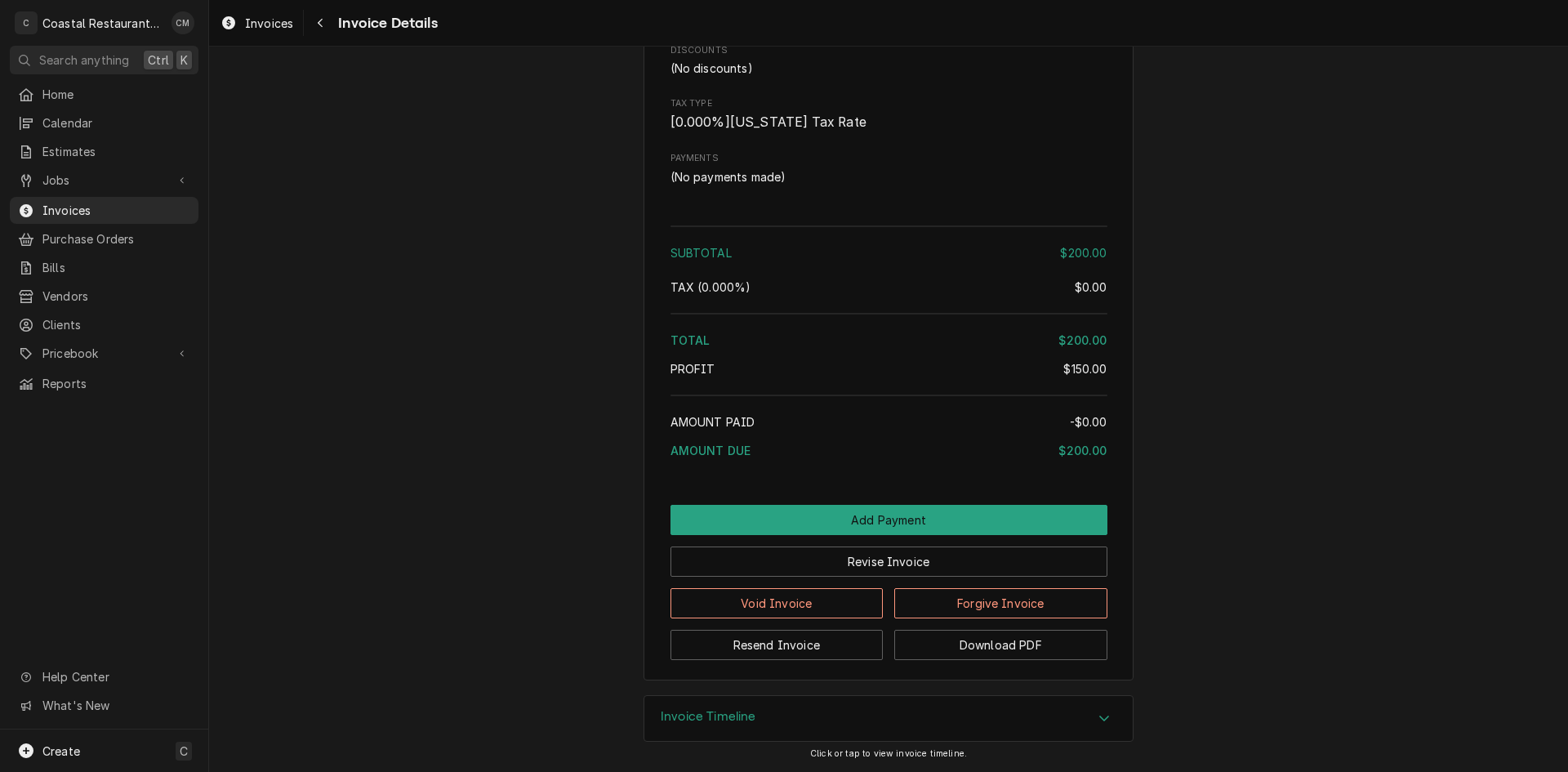
scroll to position [1553, 0]
click at [322, 26] on icon "Navigate back" at bounding box center [320, 23] width 5 height 9
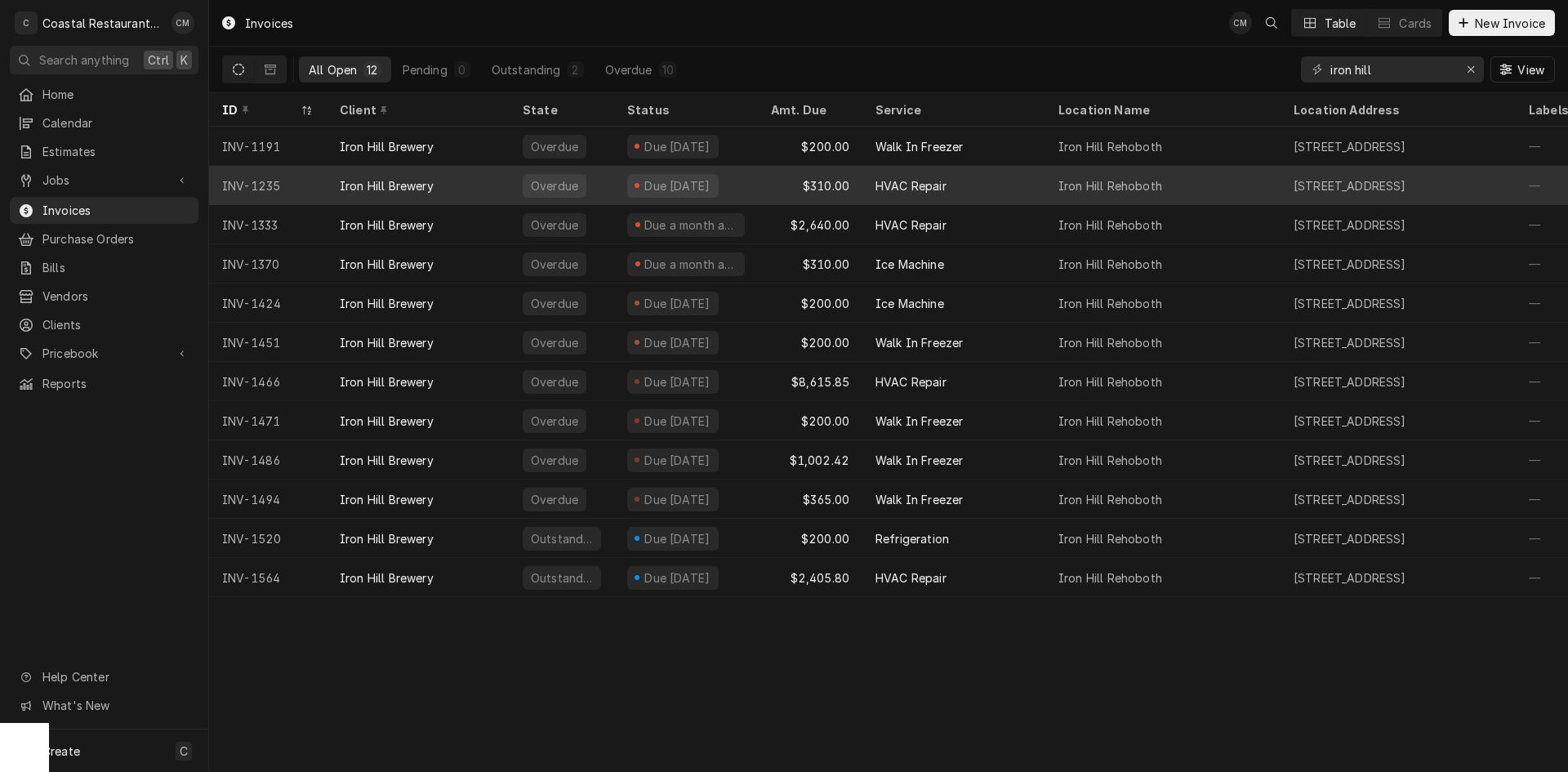
click at [603, 181] on div "Overdue" at bounding box center [562, 185] width 105 height 39
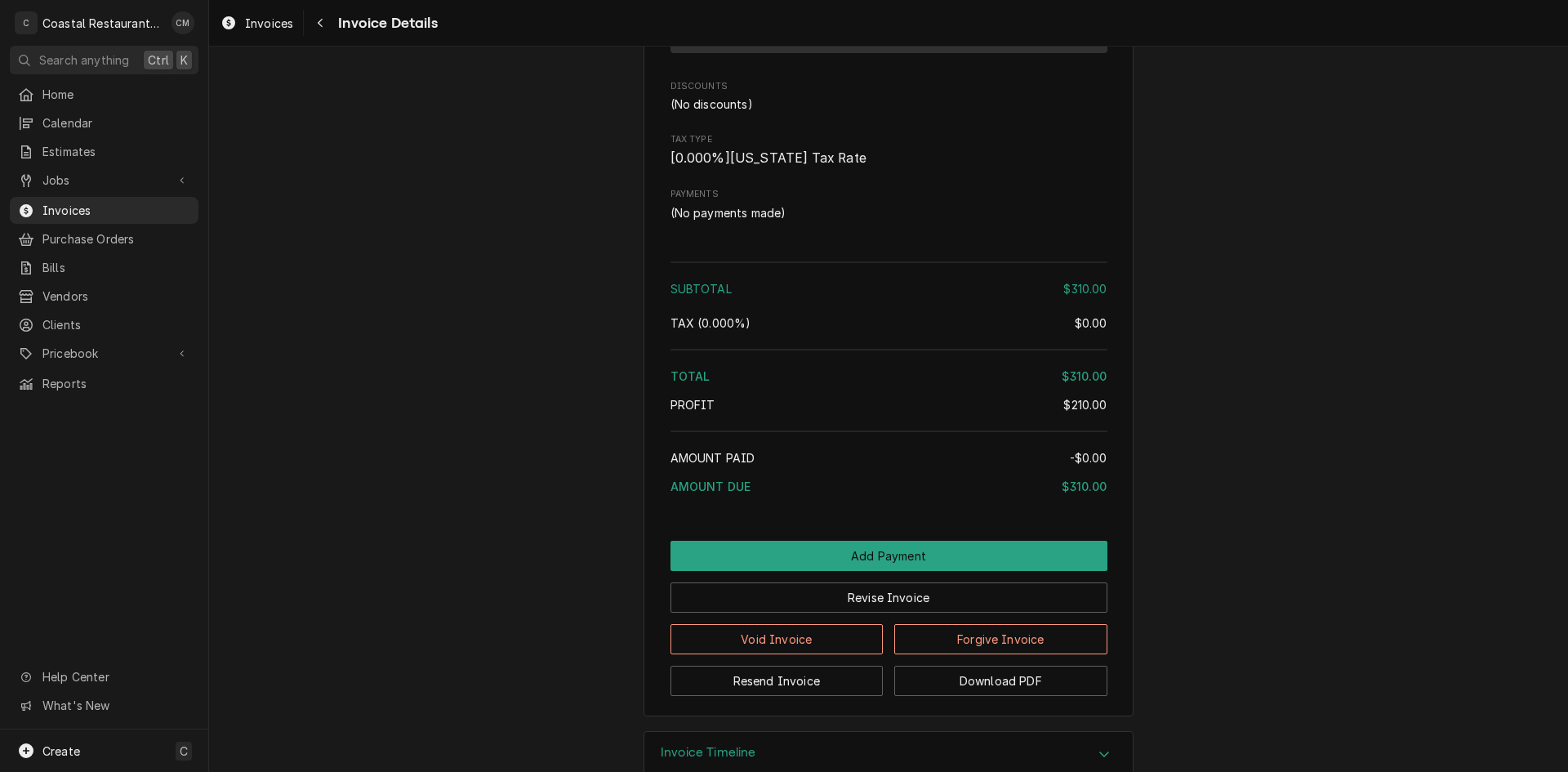
scroll to position [1389, 0]
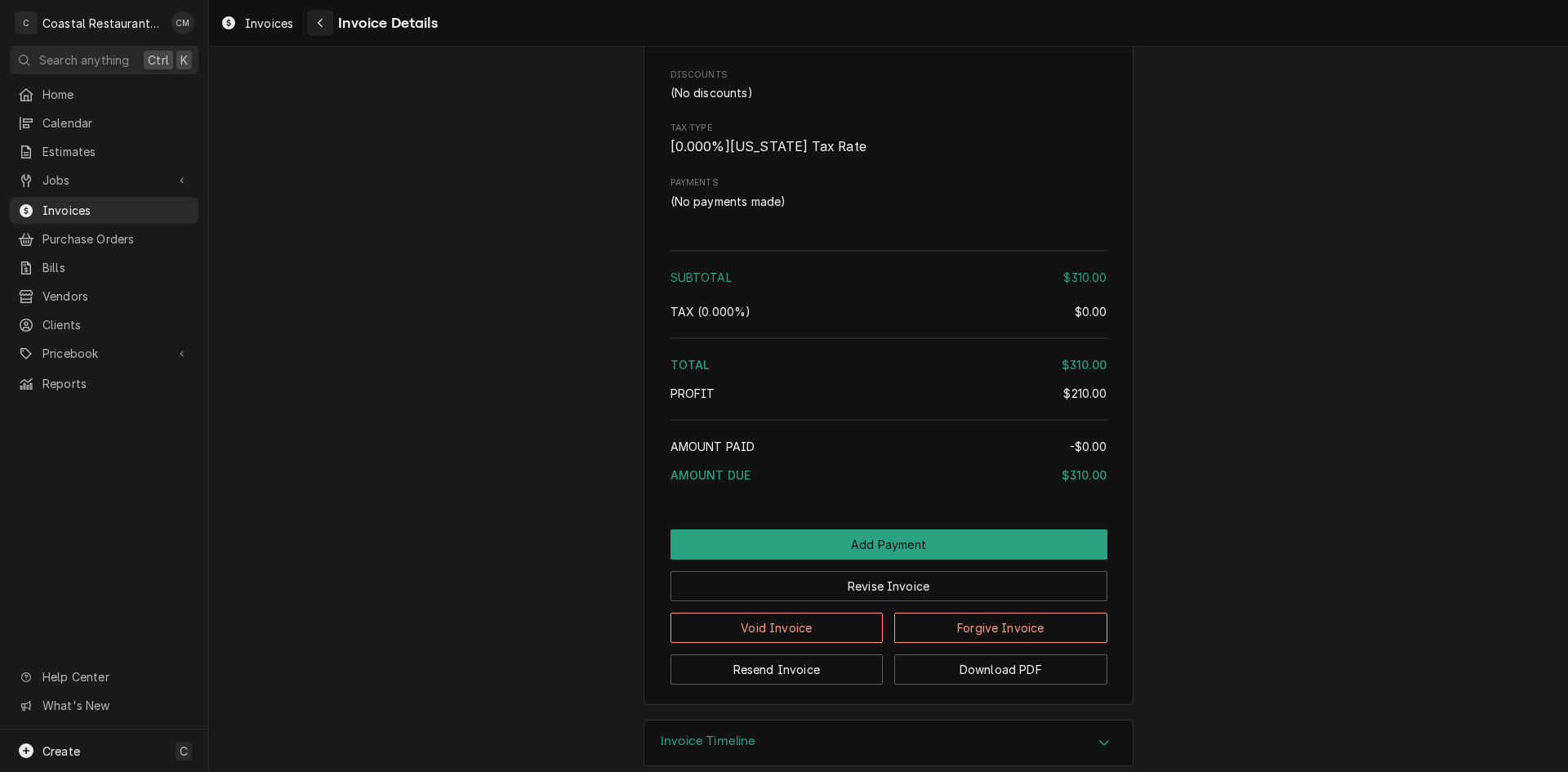
click at [316, 26] on div "Navigate back" at bounding box center [320, 22] width 16 height 16
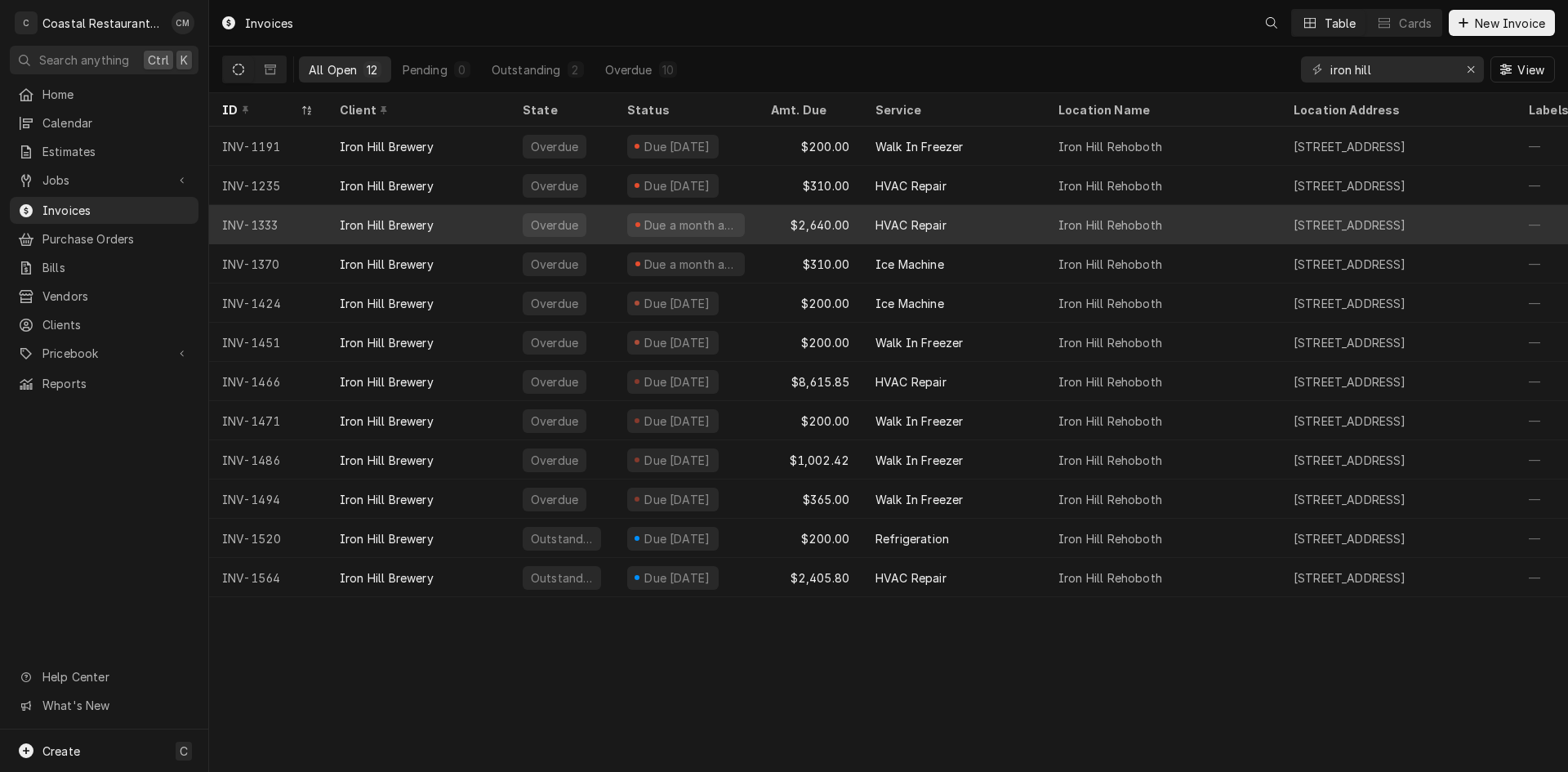
click at [590, 218] on div "Overdue" at bounding box center [562, 224] width 105 height 39
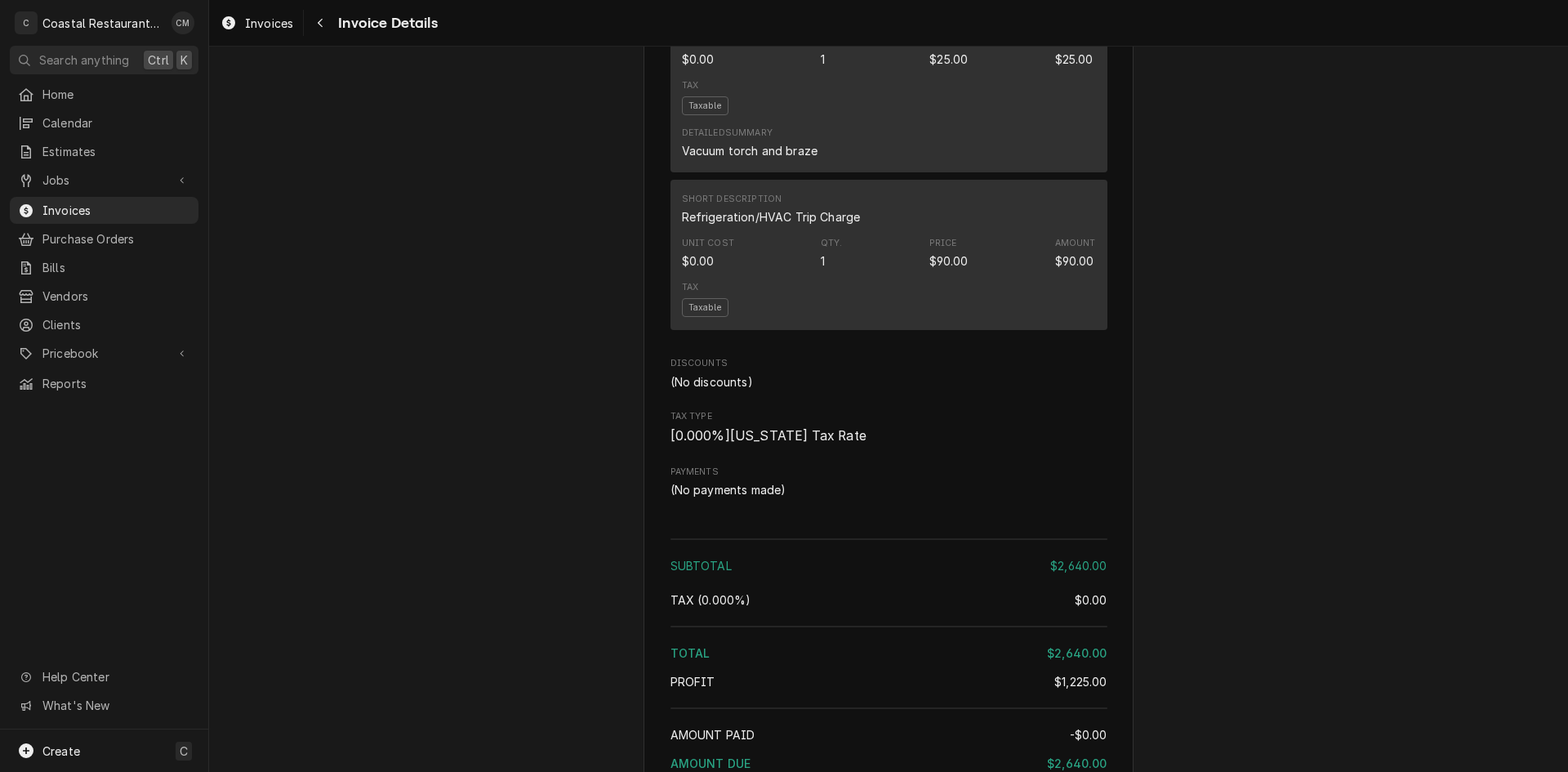
scroll to position [2384, 0]
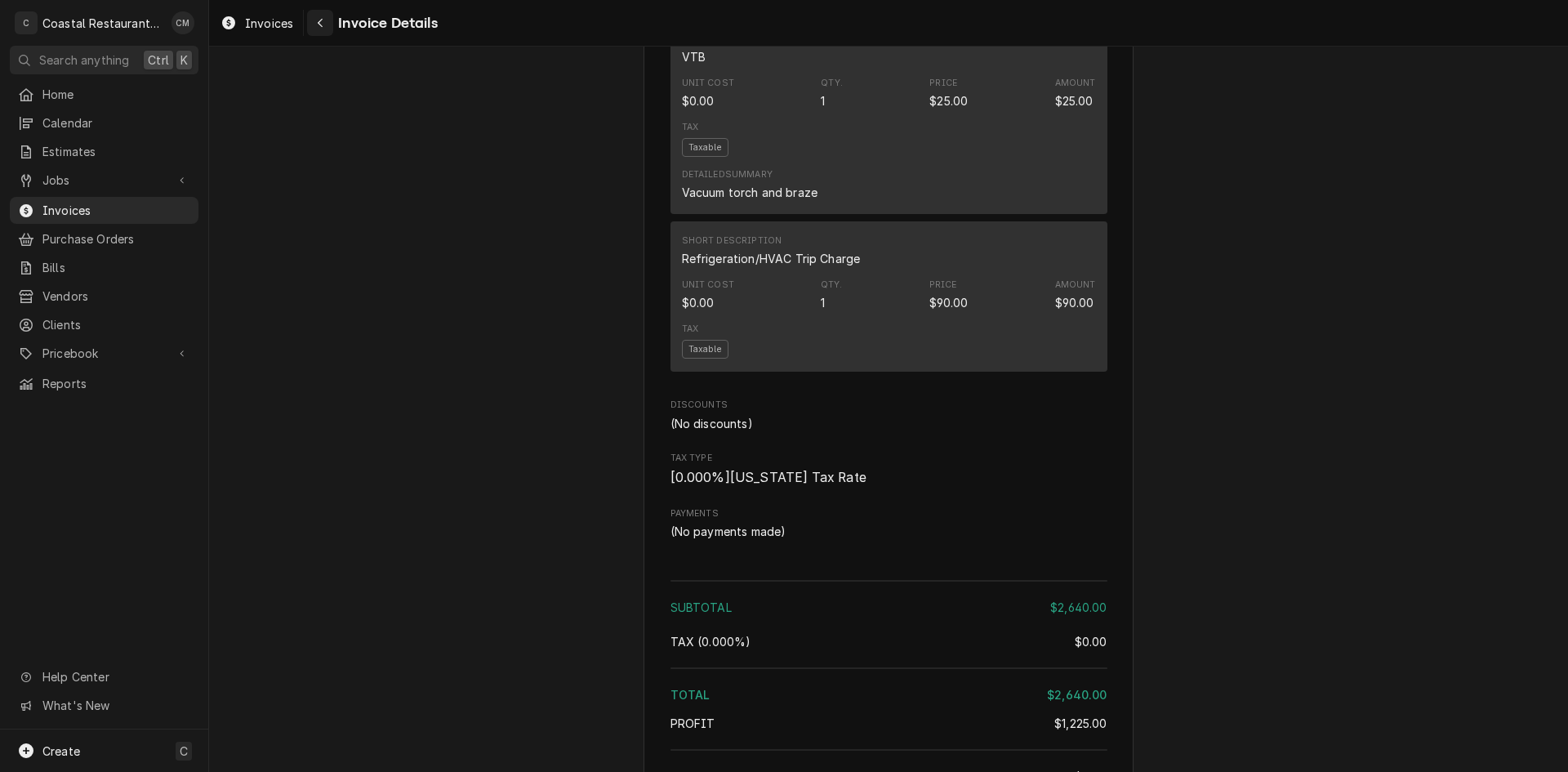
click at [319, 26] on icon "Navigate back" at bounding box center [320, 23] width 8 height 12
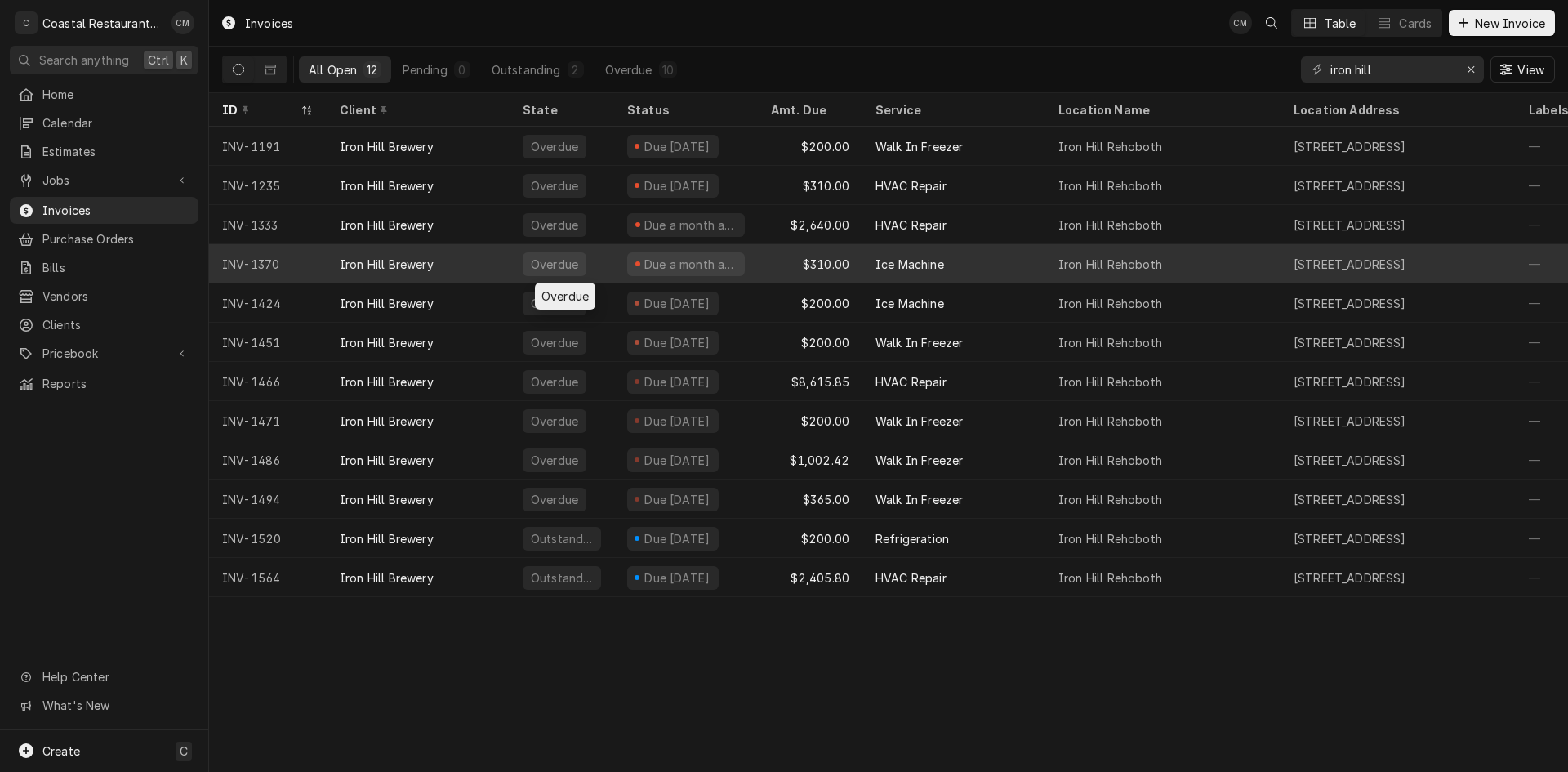
click at [603, 256] on div "Overdue" at bounding box center [562, 264] width 105 height 39
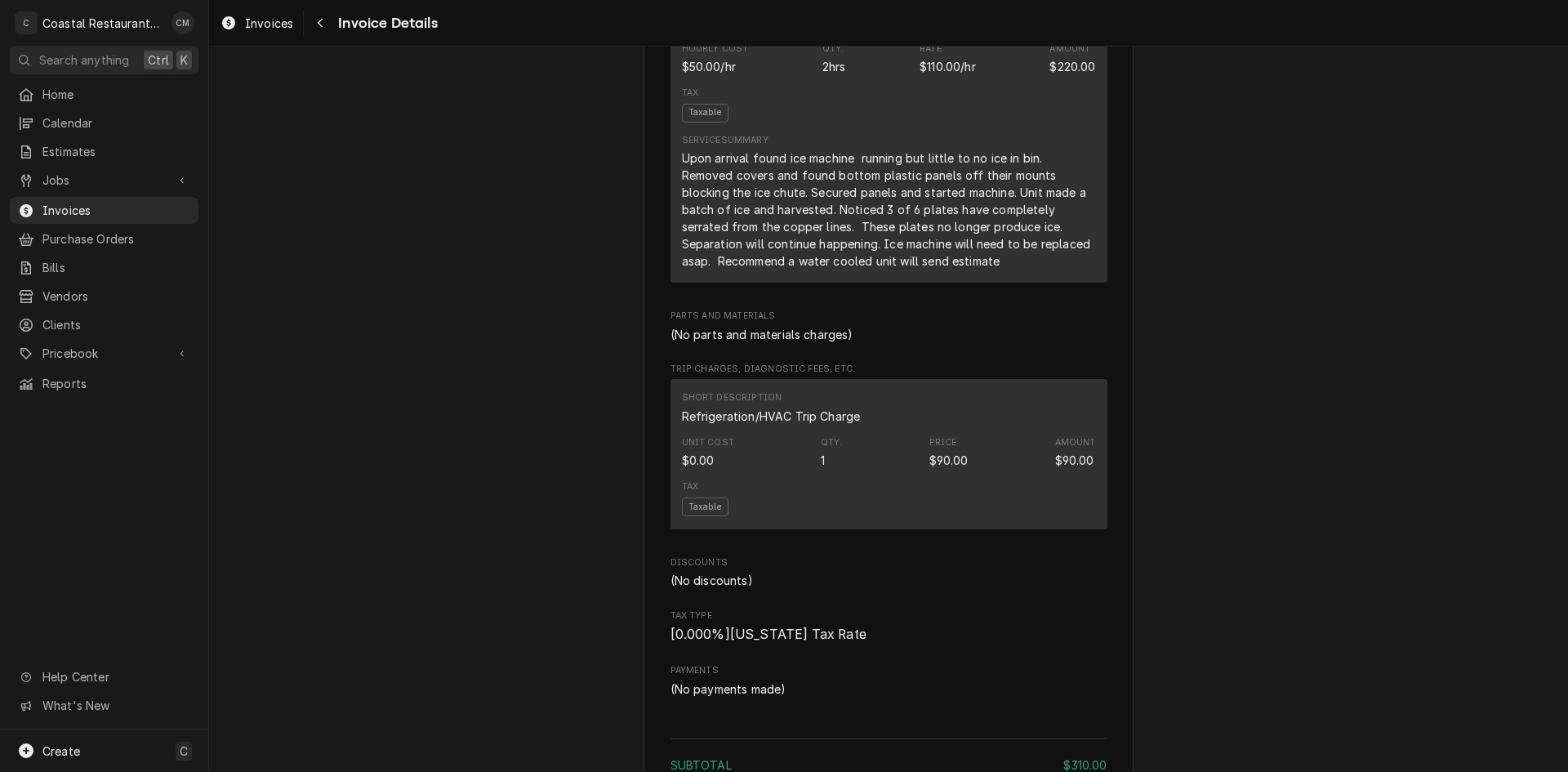
scroll to position [947, 0]
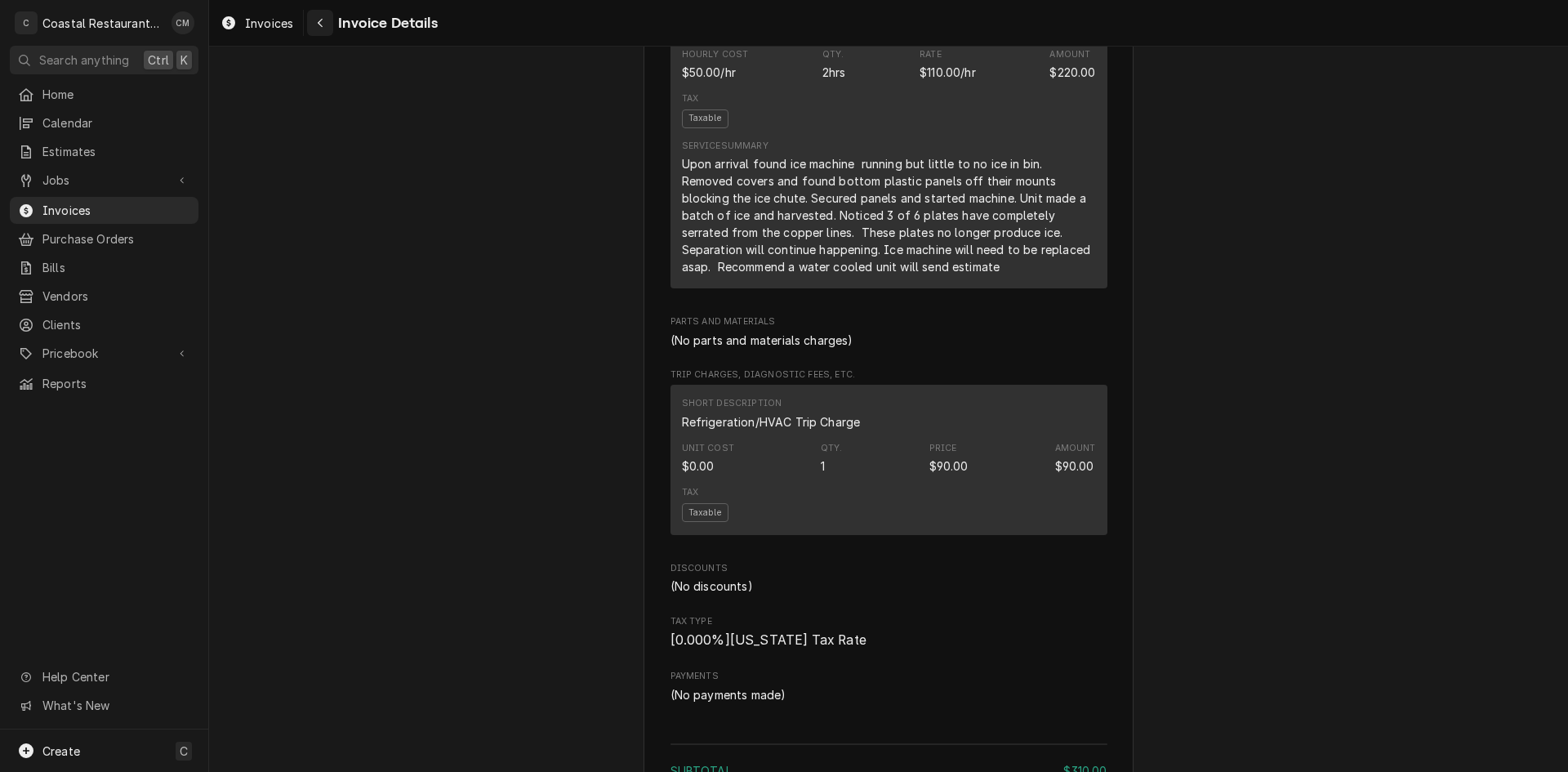
click at [312, 24] on div "Navigate back" at bounding box center [320, 22] width 16 height 16
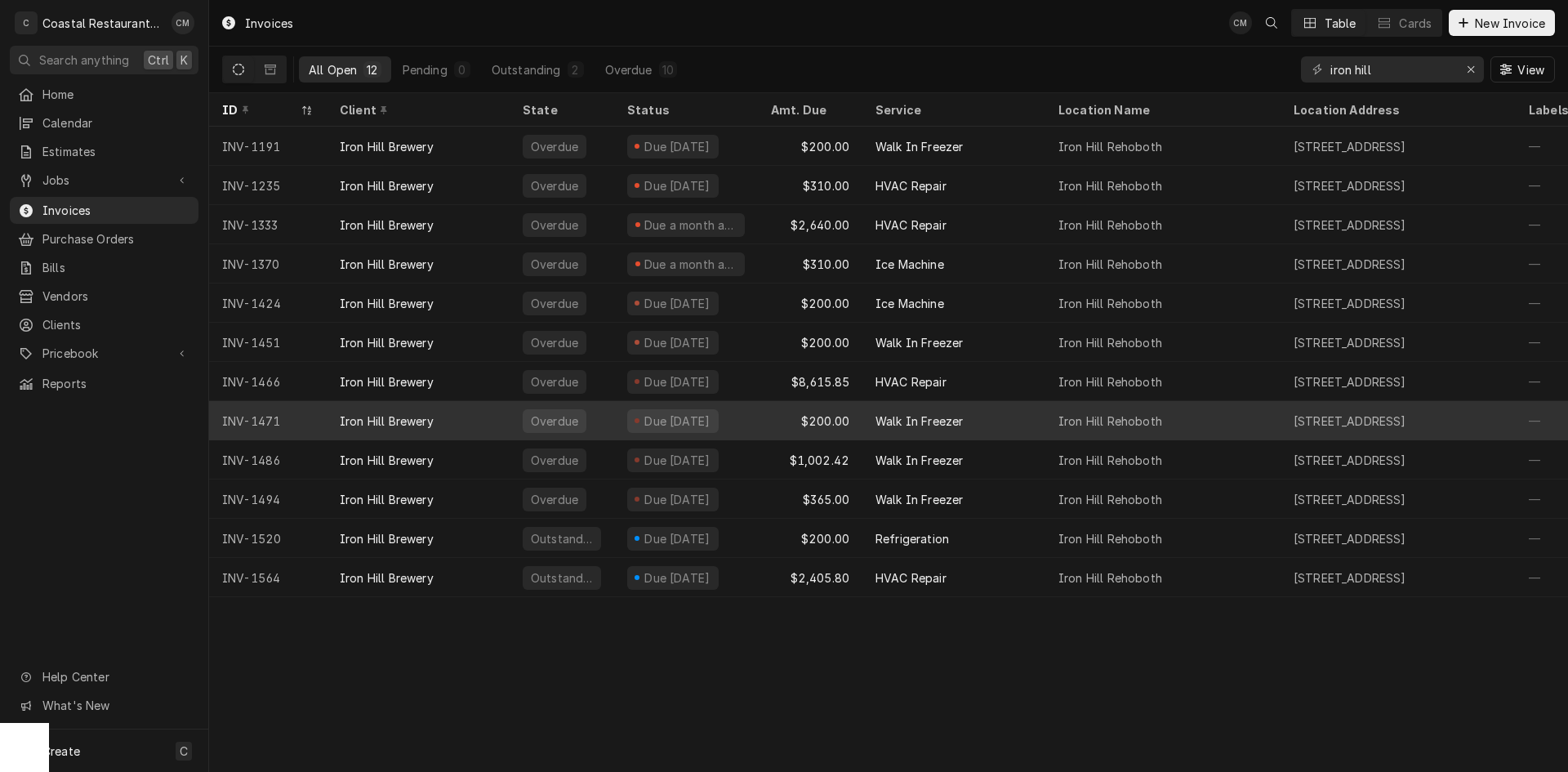
click at [745, 420] on div "Due [DATE]" at bounding box center [686, 421] width 144 height 39
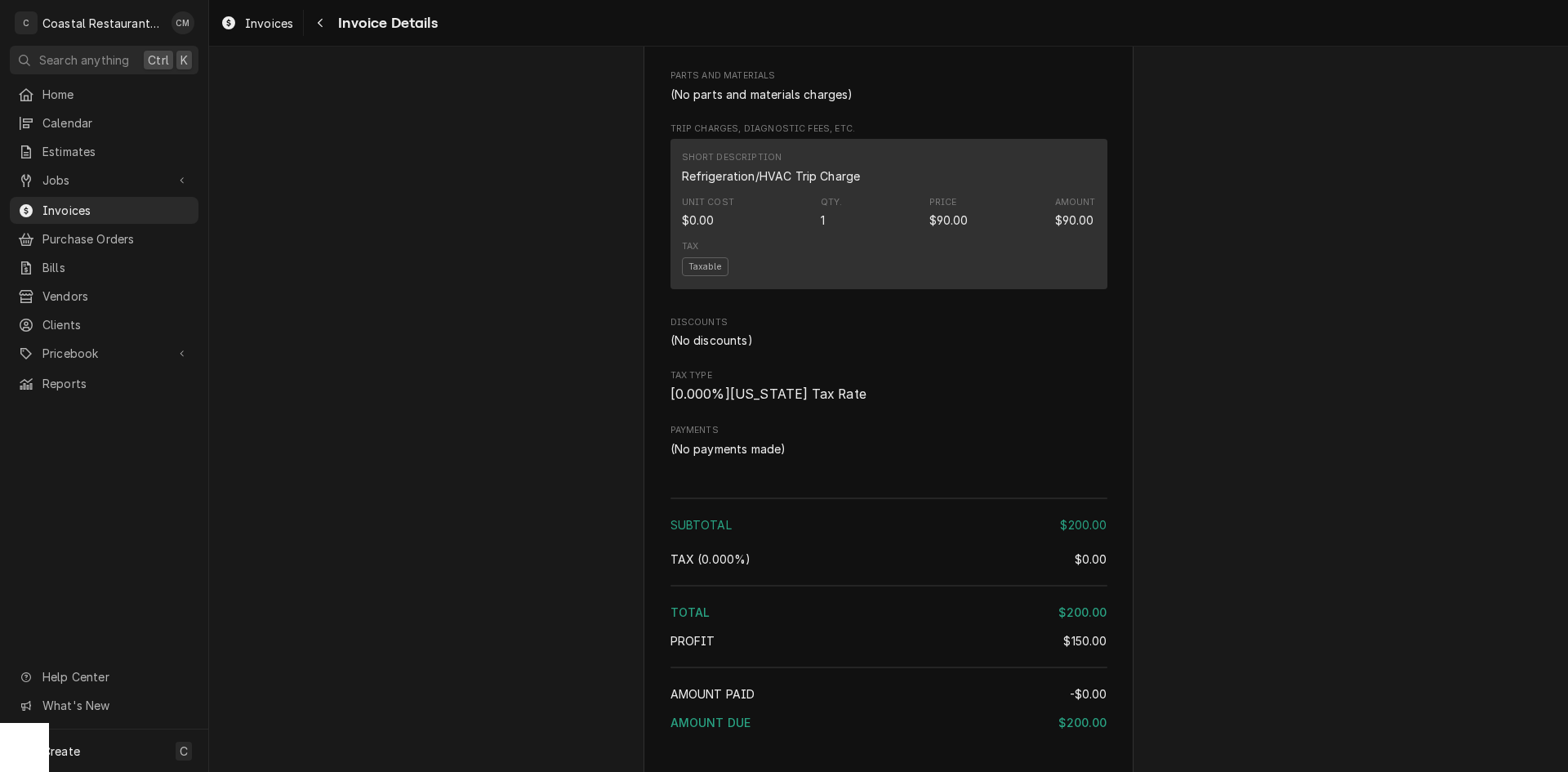
scroll to position [1144, 0]
